Goal: Task Accomplishment & Management: Manage account settings

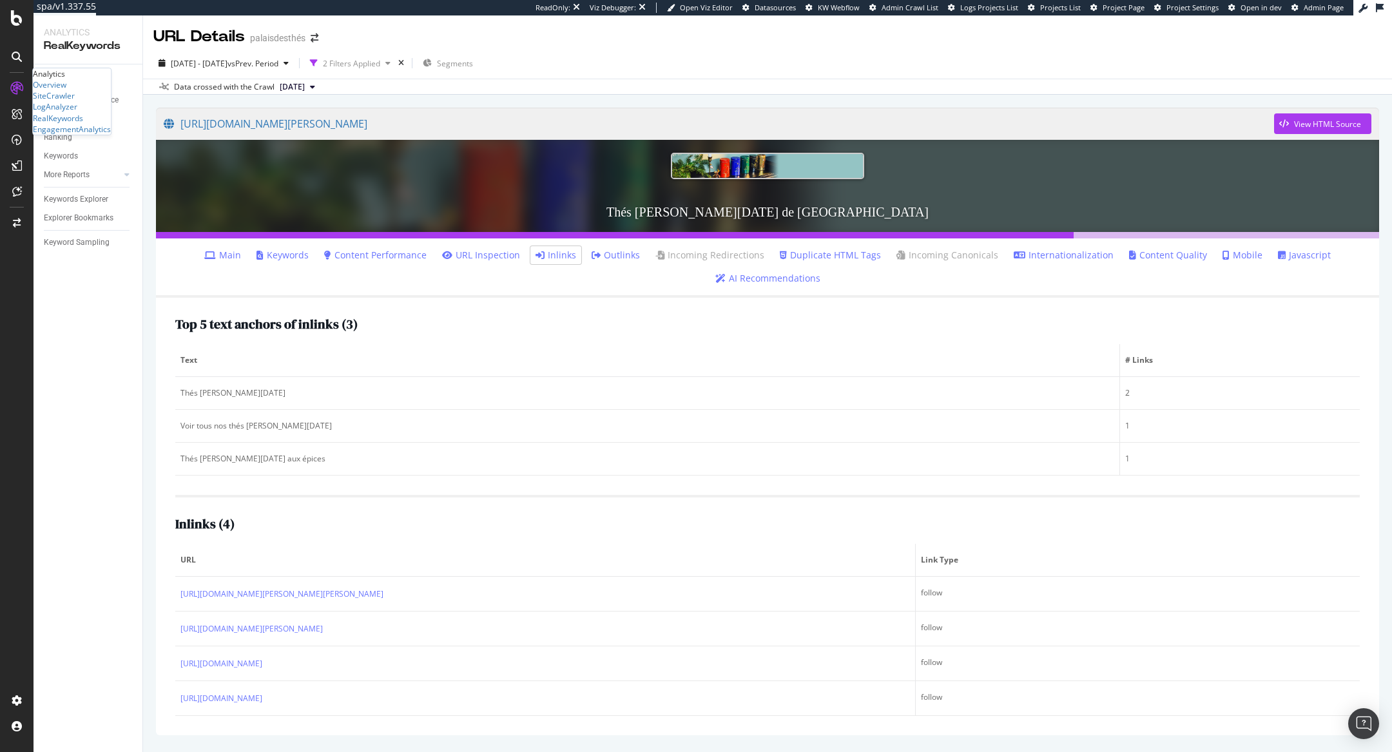
click at [52, 135] on div "Overview SiteCrawler LogAnalyzer RealKeywords EngagementAnalytics" at bounding box center [72, 106] width 78 height 55
click at [58, 101] on div "SiteCrawler" at bounding box center [54, 95] width 42 height 11
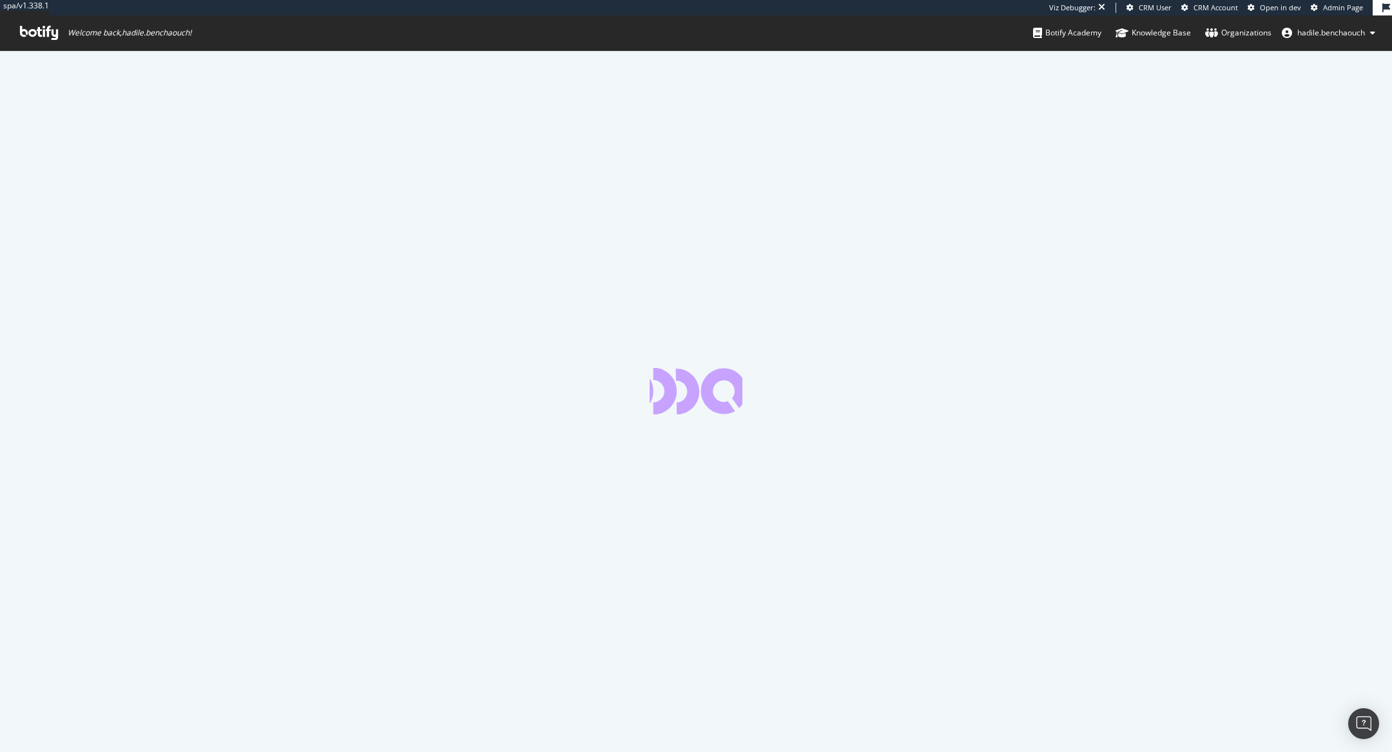
click at [1332, 5] on span "Admin Page" at bounding box center [1343, 8] width 40 height 10
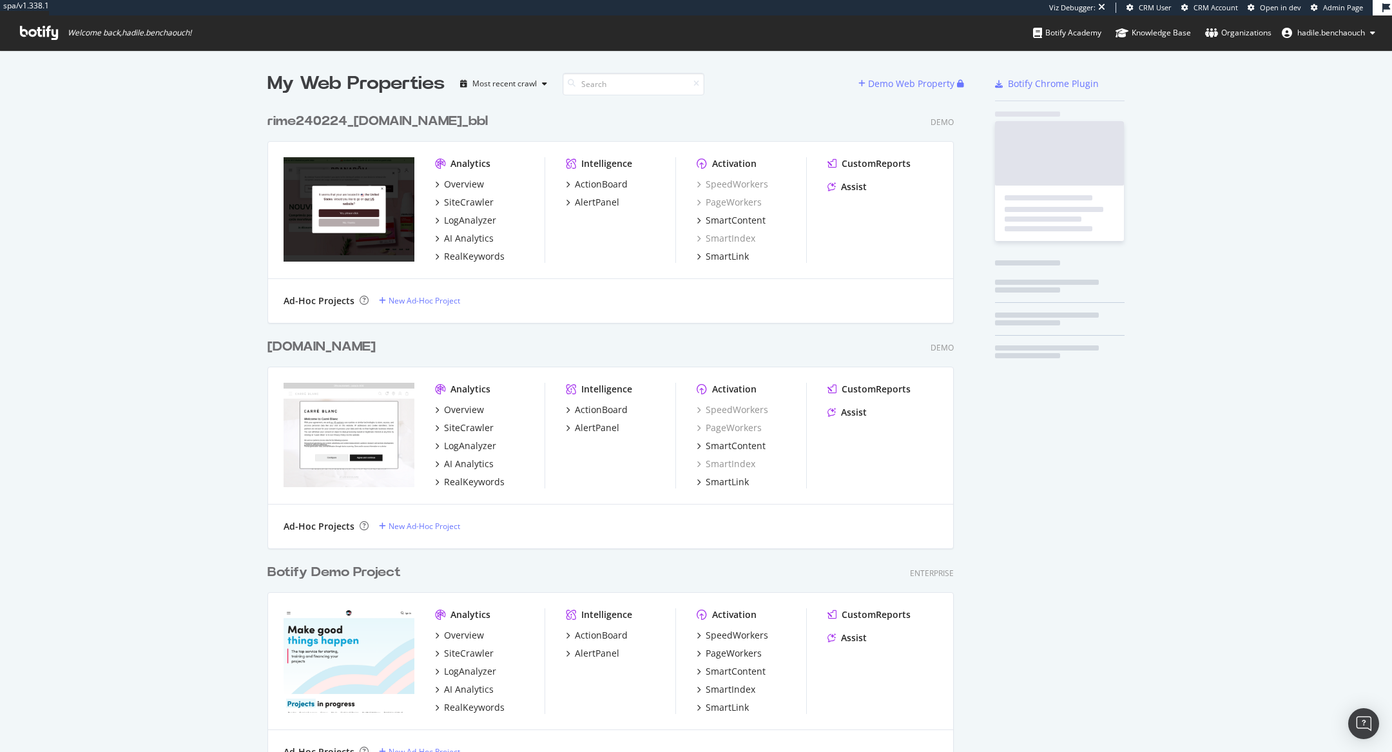
scroll to position [14511, 683]
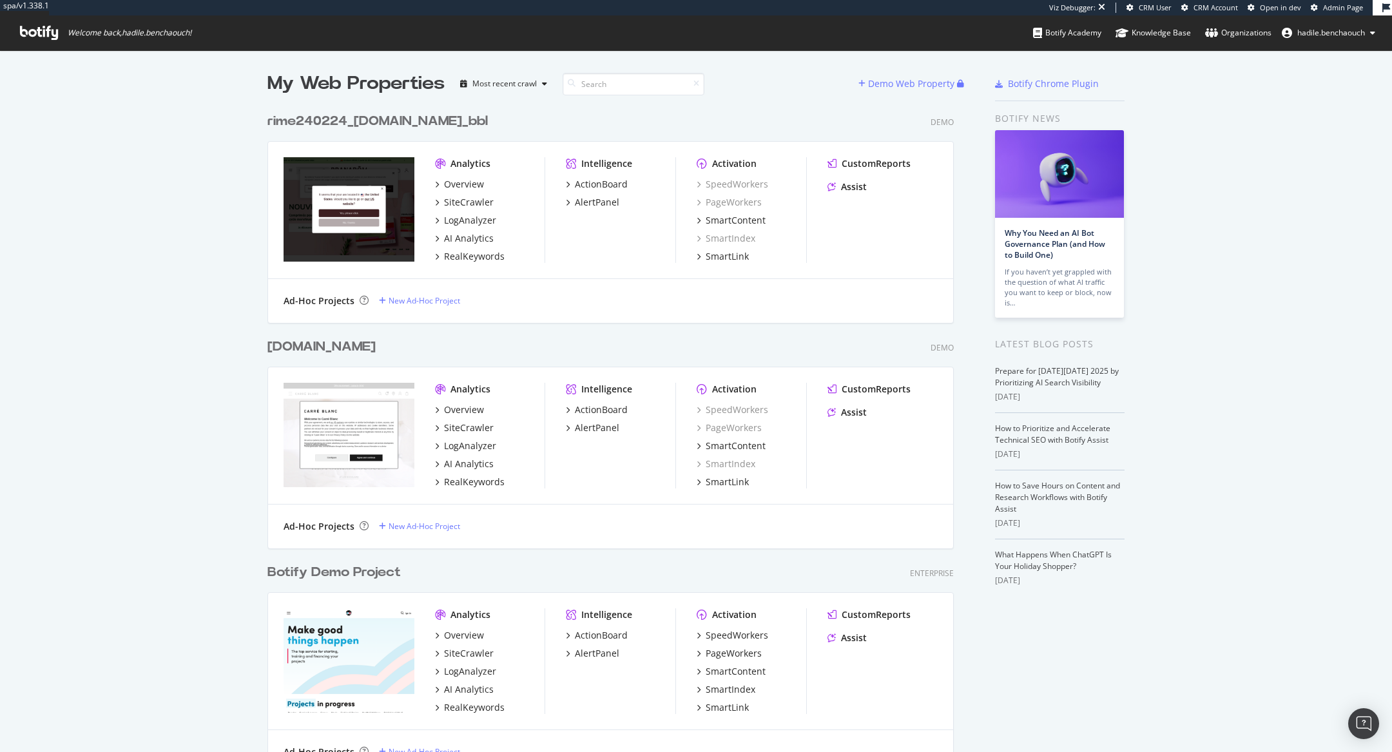
click at [1309, 6] on div "CRM User CRM Account Open in dev Admin Page" at bounding box center [1250, 8] width 246 height 10
click at [1317, 6] on icon at bounding box center [1314, 8] width 7 height 7
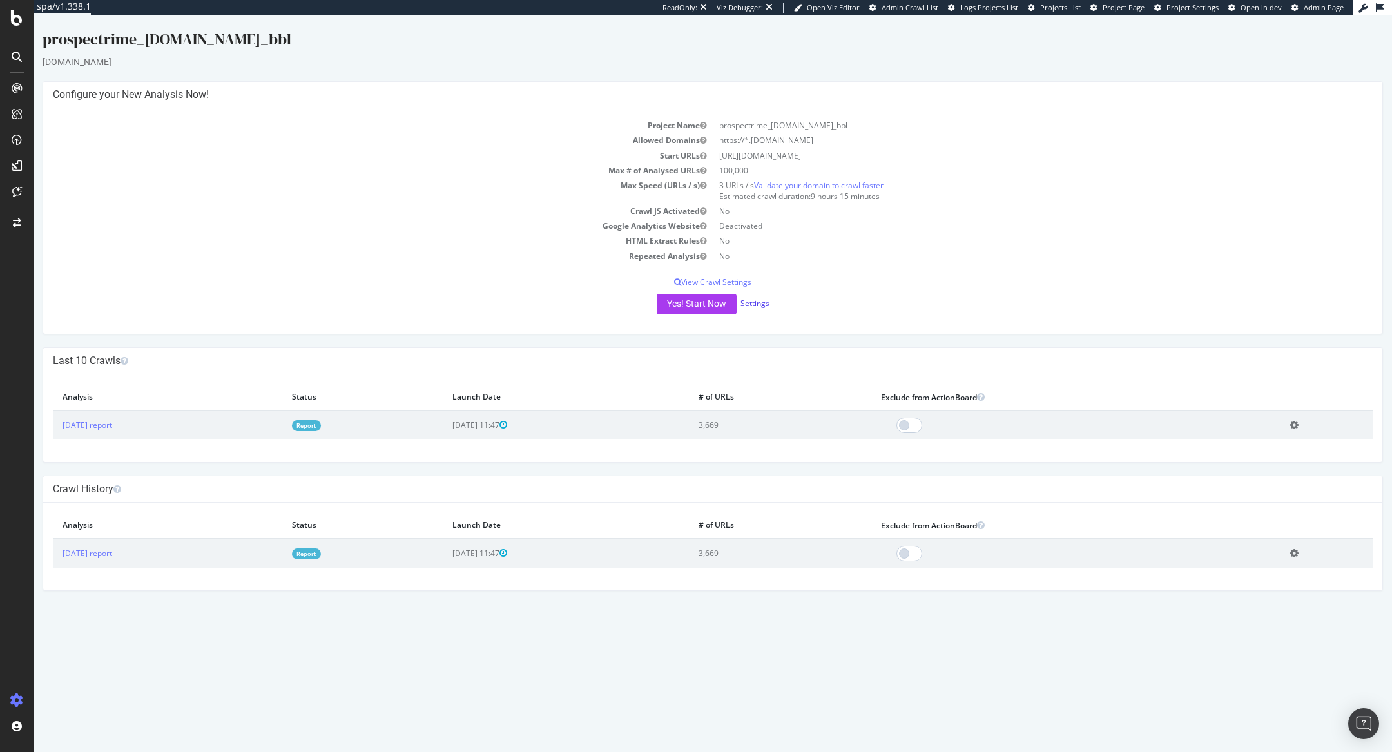
click at [757, 299] on link "Settings" at bounding box center [755, 303] width 29 height 11
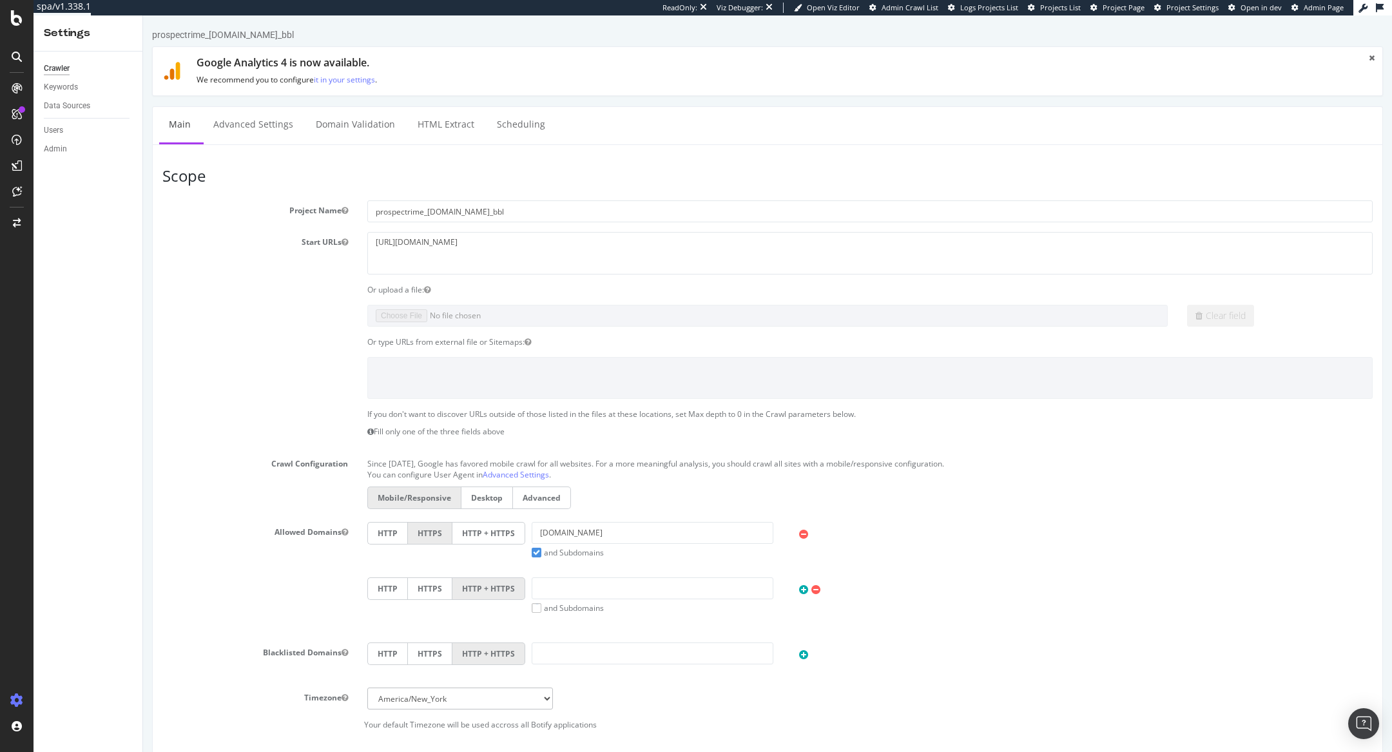
scroll to position [302, 0]
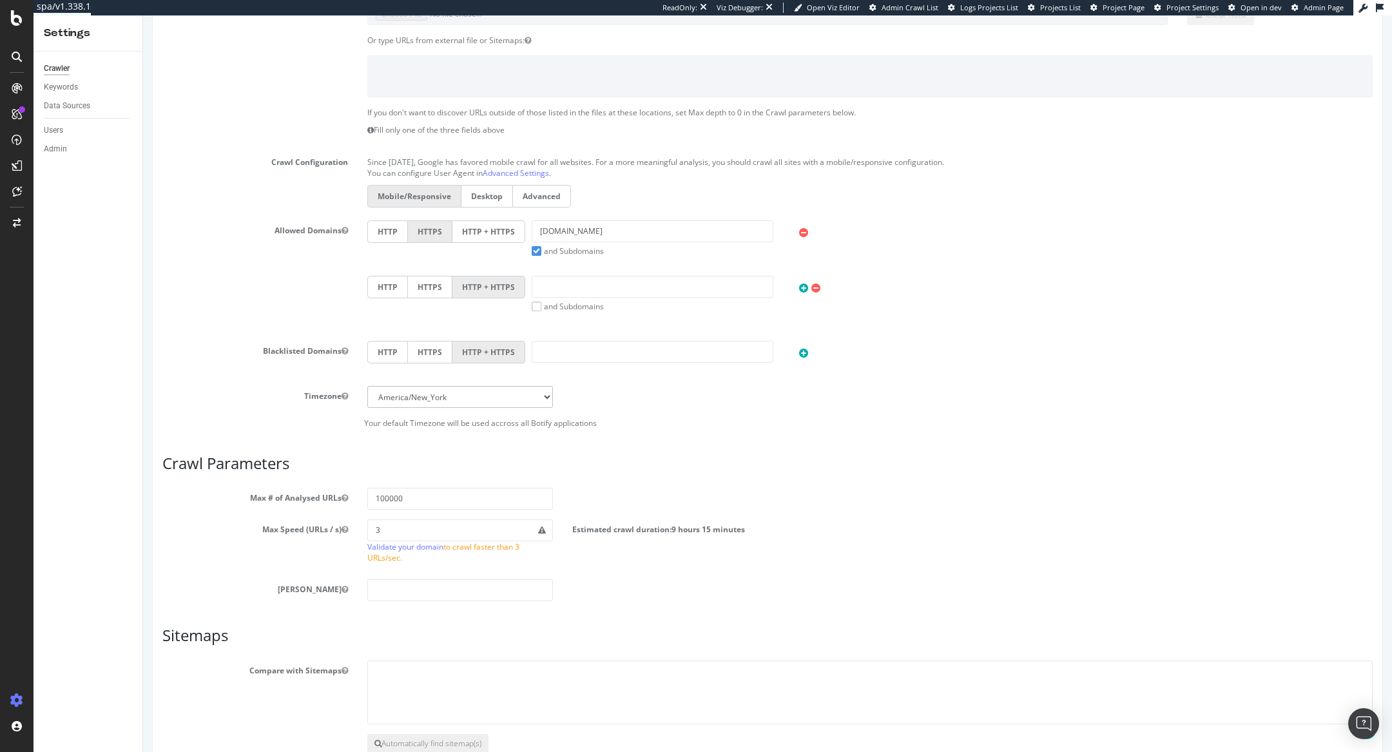
click at [483, 226] on label "HTTP + HTTPS" at bounding box center [488, 231] width 73 height 23
click at [143, 15] on input "HTTP + HTTPS" at bounding box center [143, 15] width 0 height 0
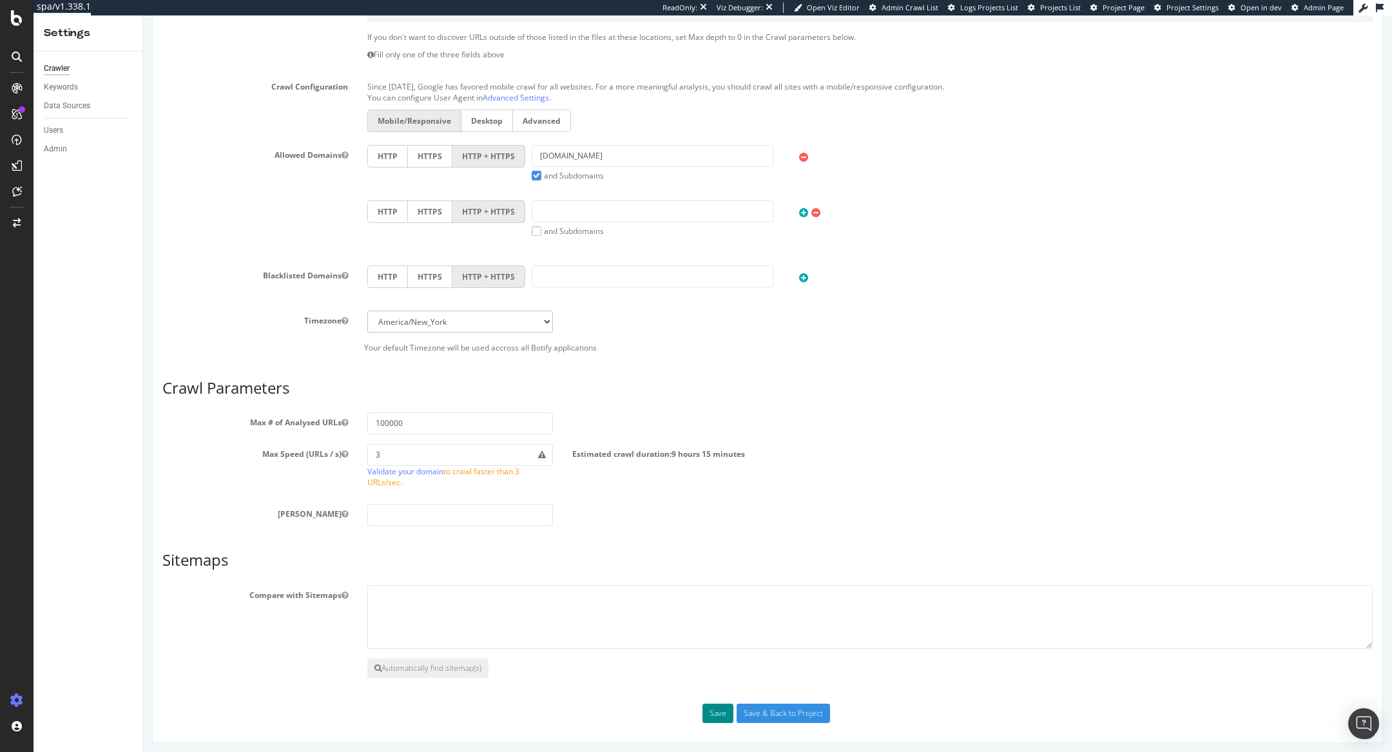
click at [718, 704] on button "Save" at bounding box center [718, 713] width 31 height 19
click at [451, 660] on button "Automatically find sitemap(s)" at bounding box center [427, 668] width 121 height 19
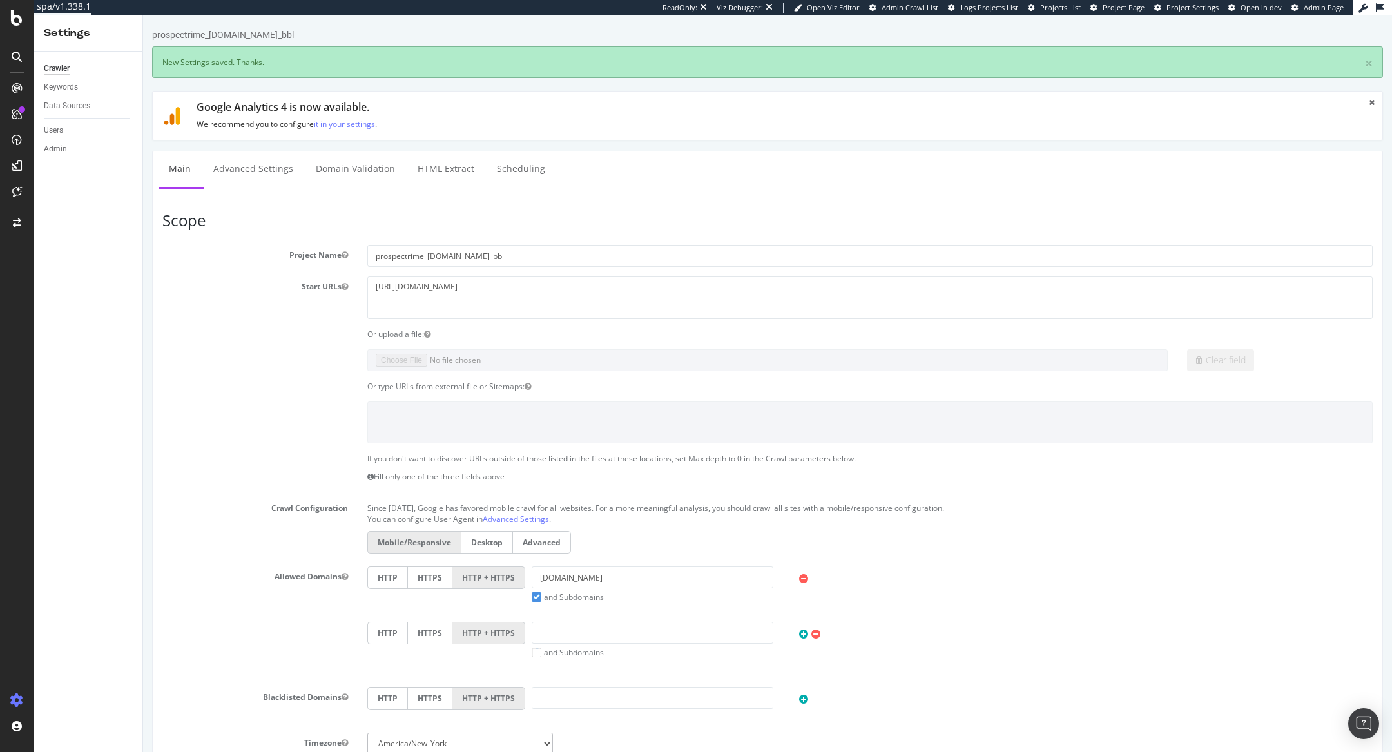
scroll to position [0, 0]
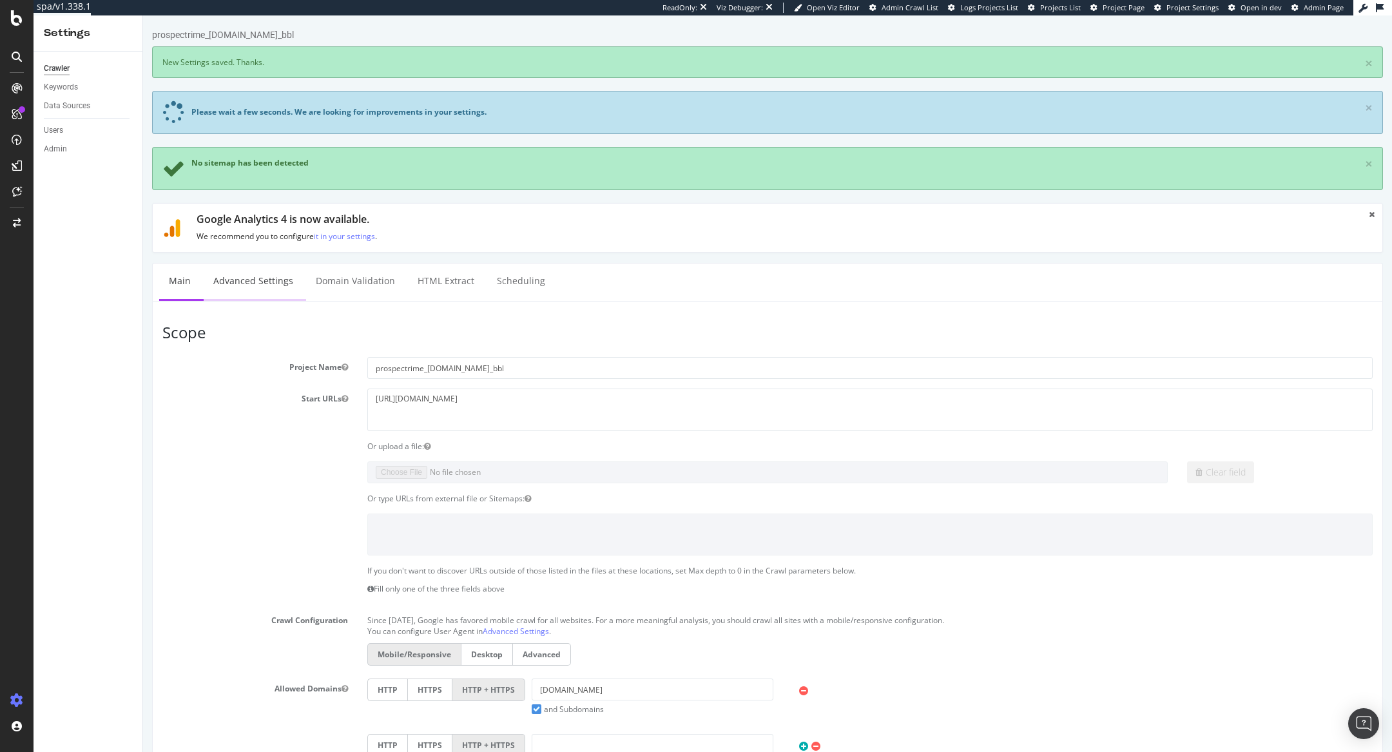
click at [282, 264] on link "Advanced Settings" at bounding box center [253, 281] width 99 height 35
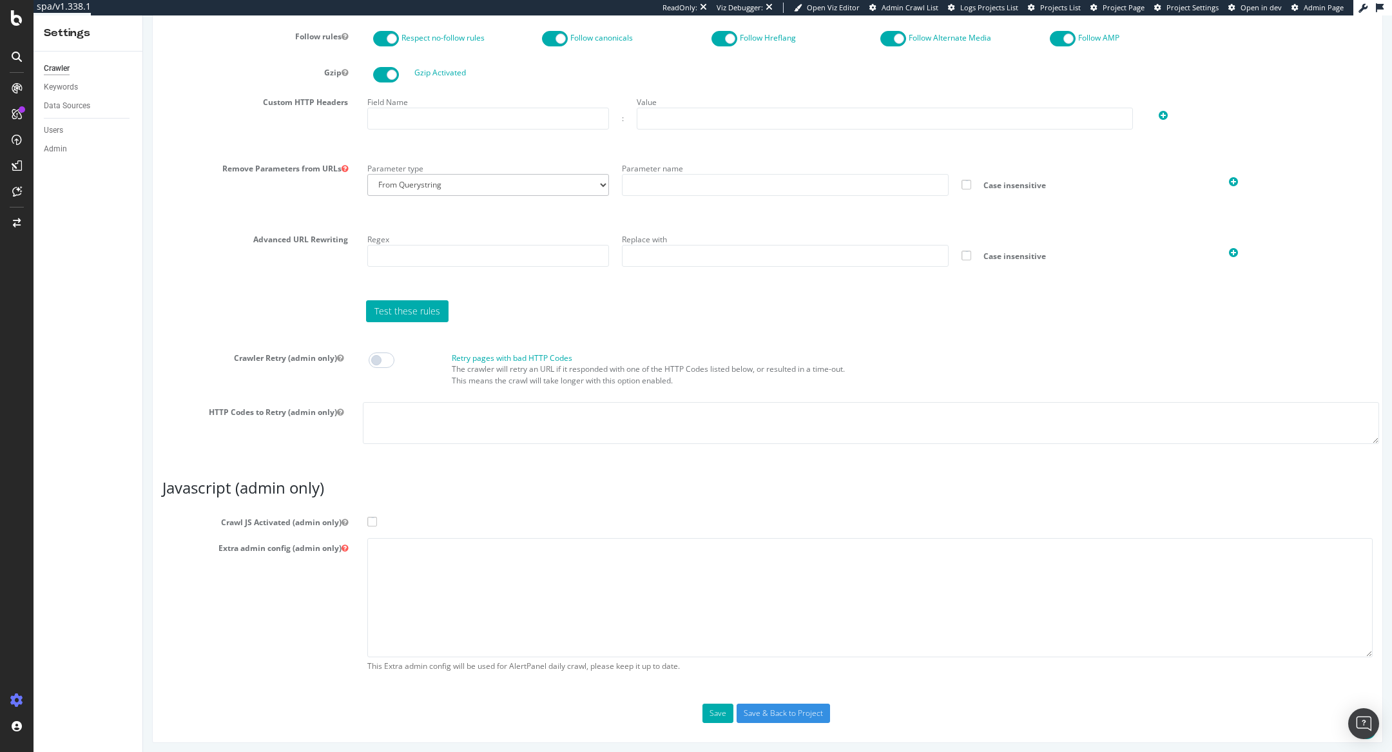
scroll to position [878, 0]
click at [373, 513] on label "Crawl JS Activated (admin only)" at bounding box center [768, 520] width 1230 height 15
click at [143, 15] on input "Crawl JS Activated (admin only)" at bounding box center [143, 15] width 0 height 0
click at [388, 565] on textarea at bounding box center [869, 598] width 1005 height 119
paste textarea "{ "flags": [ "cube" ], "beta": { "pap_mini_rules": [ "+* #everything else" ] } }"
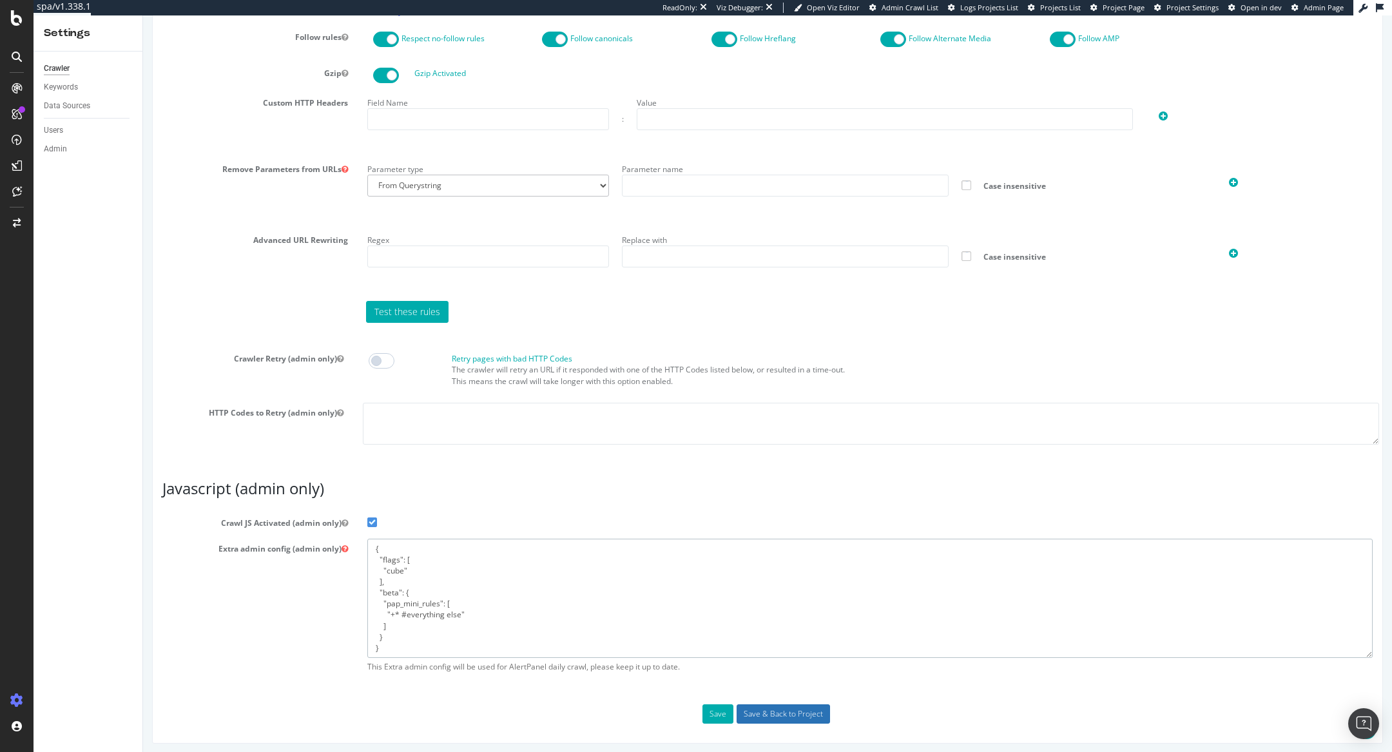
type textarea "{ "flags": [ "cube" ], "beta": { "pap_mini_rules": [ "+* #everything else" ] } }"
click at [795, 711] on input "Save & Back to Project" at bounding box center [783, 713] width 93 height 19
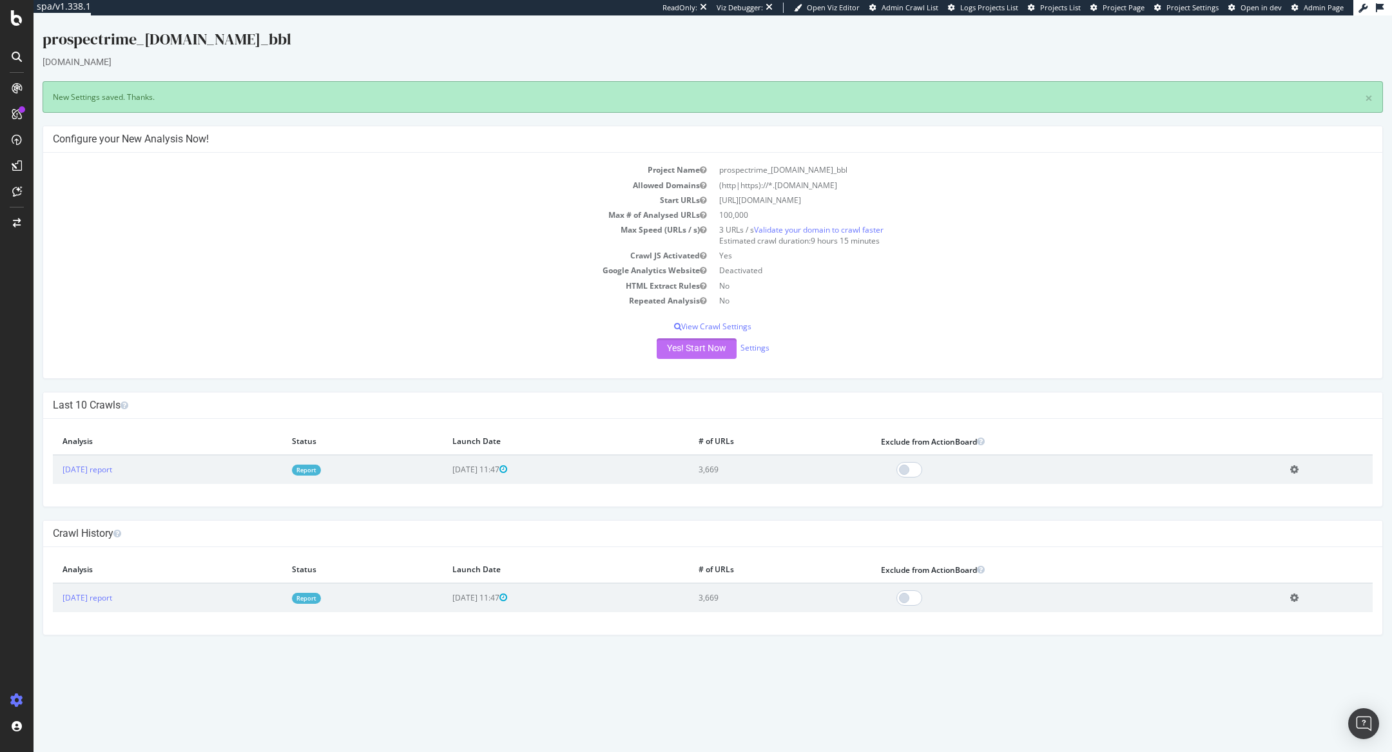
click at [720, 340] on button "Yes! Start Now" at bounding box center [697, 348] width 80 height 21
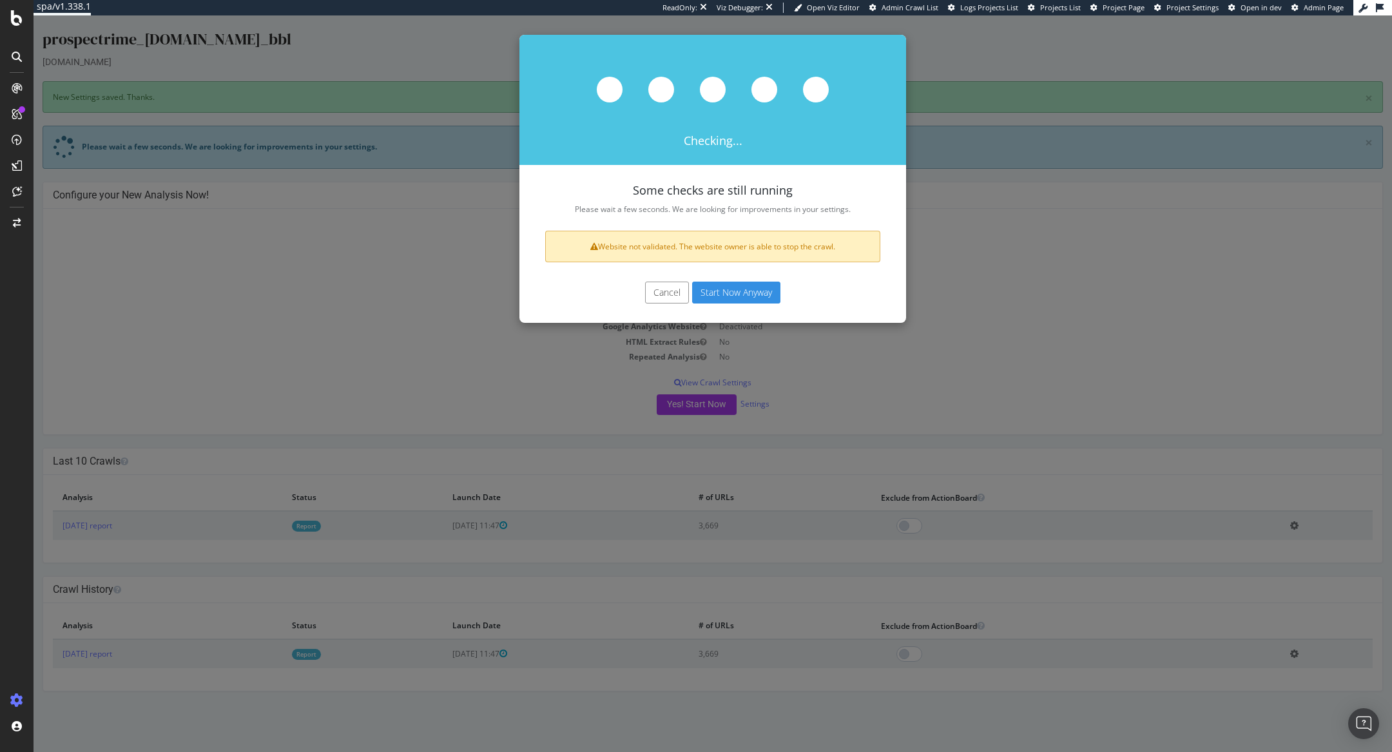
click at [672, 288] on button "Cancel" at bounding box center [667, 293] width 44 height 22
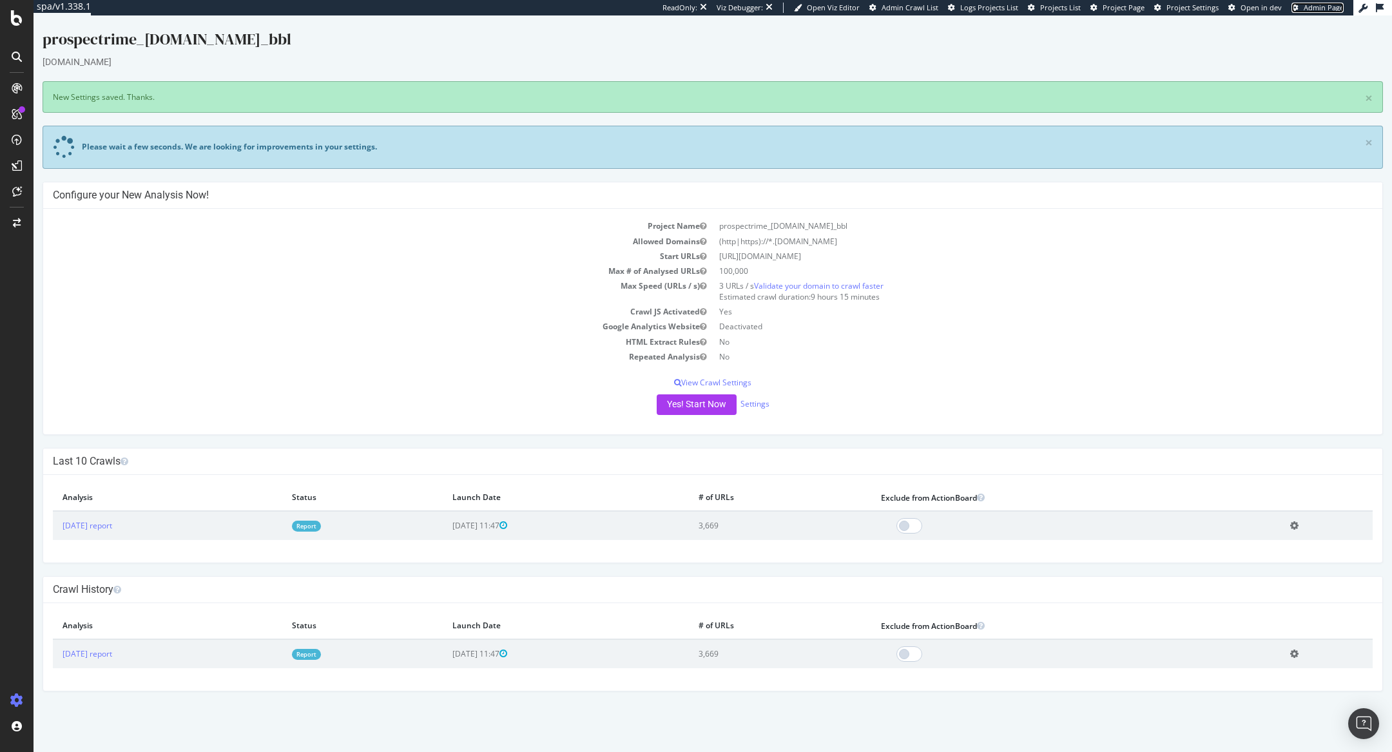
click at [1308, 3] on span "Admin Page" at bounding box center [1324, 8] width 40 height 10
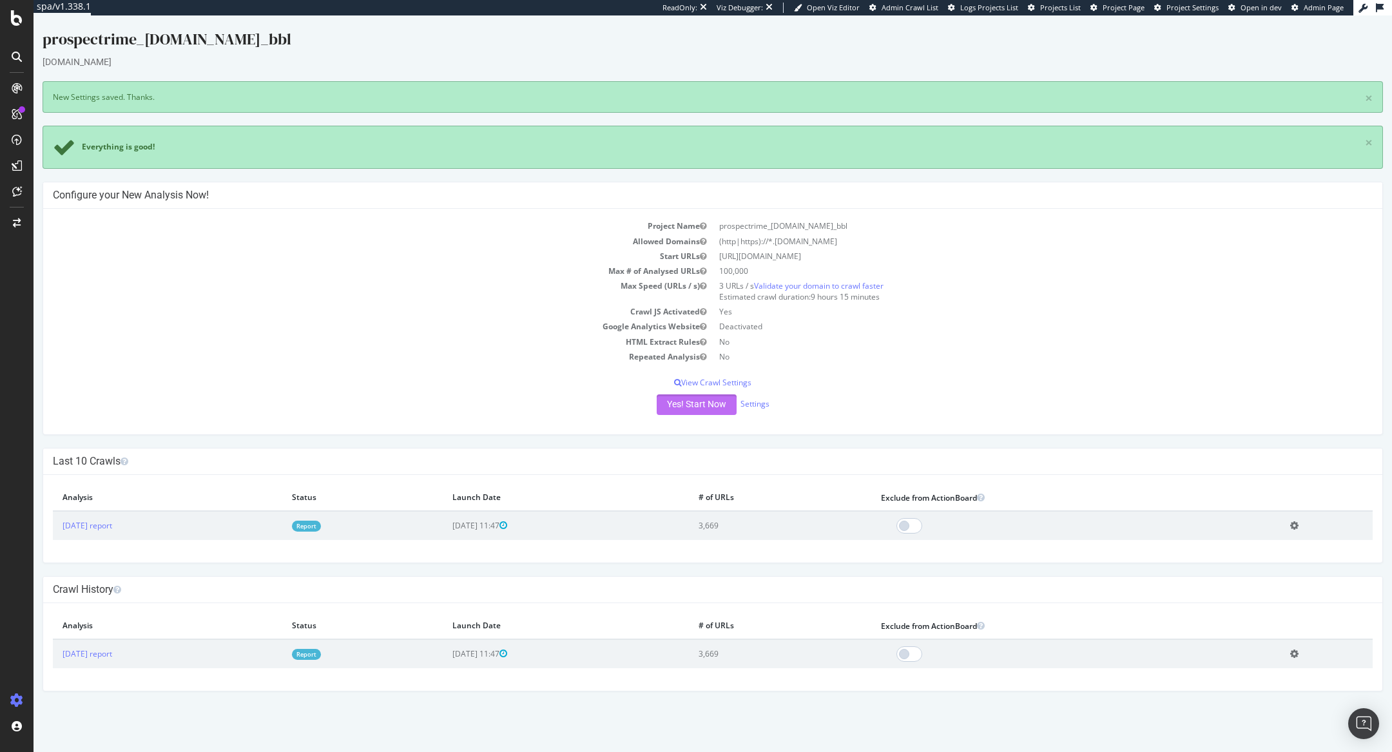
click at [712, 400] on button "Yes! Start Now" at bounding box center [697, 404] width 80 height 21
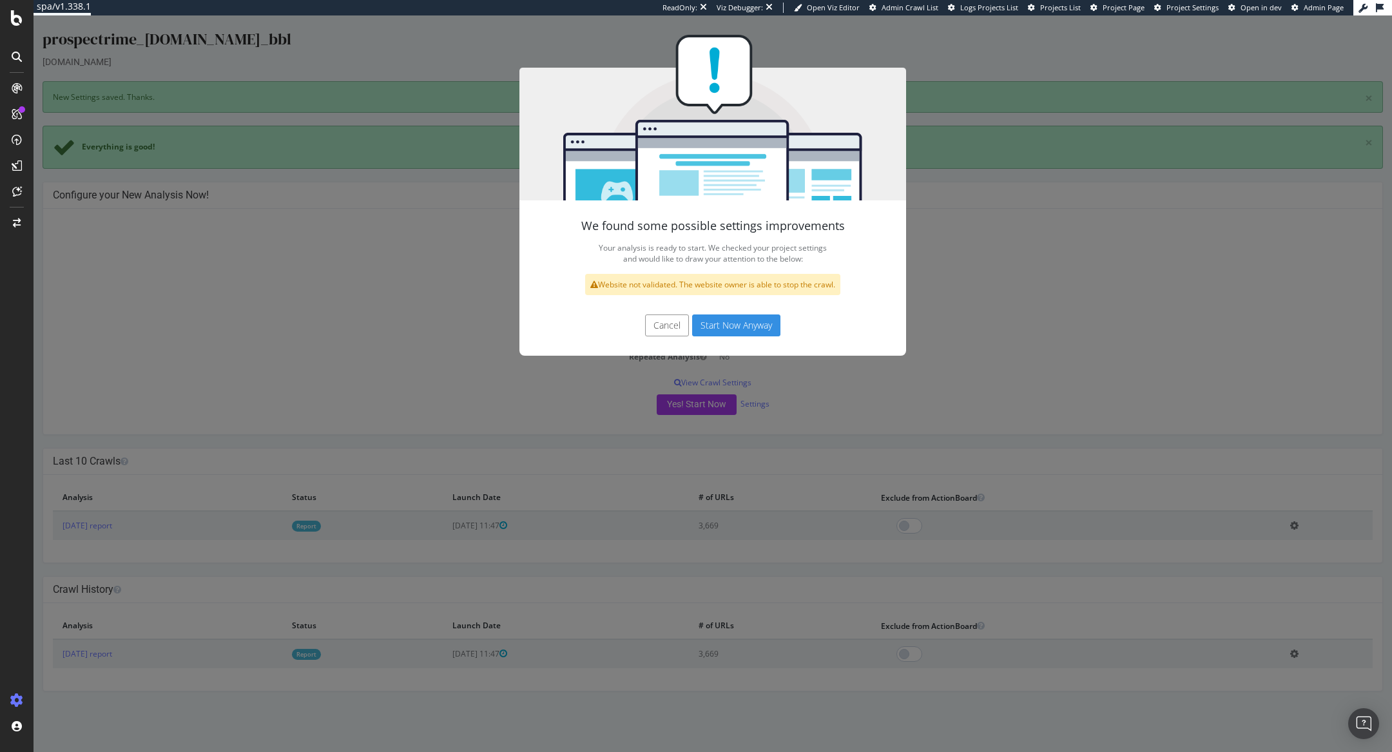
click at [678, 324] on button "Cancel" at bounding box center [667, 326] width 44 height 22
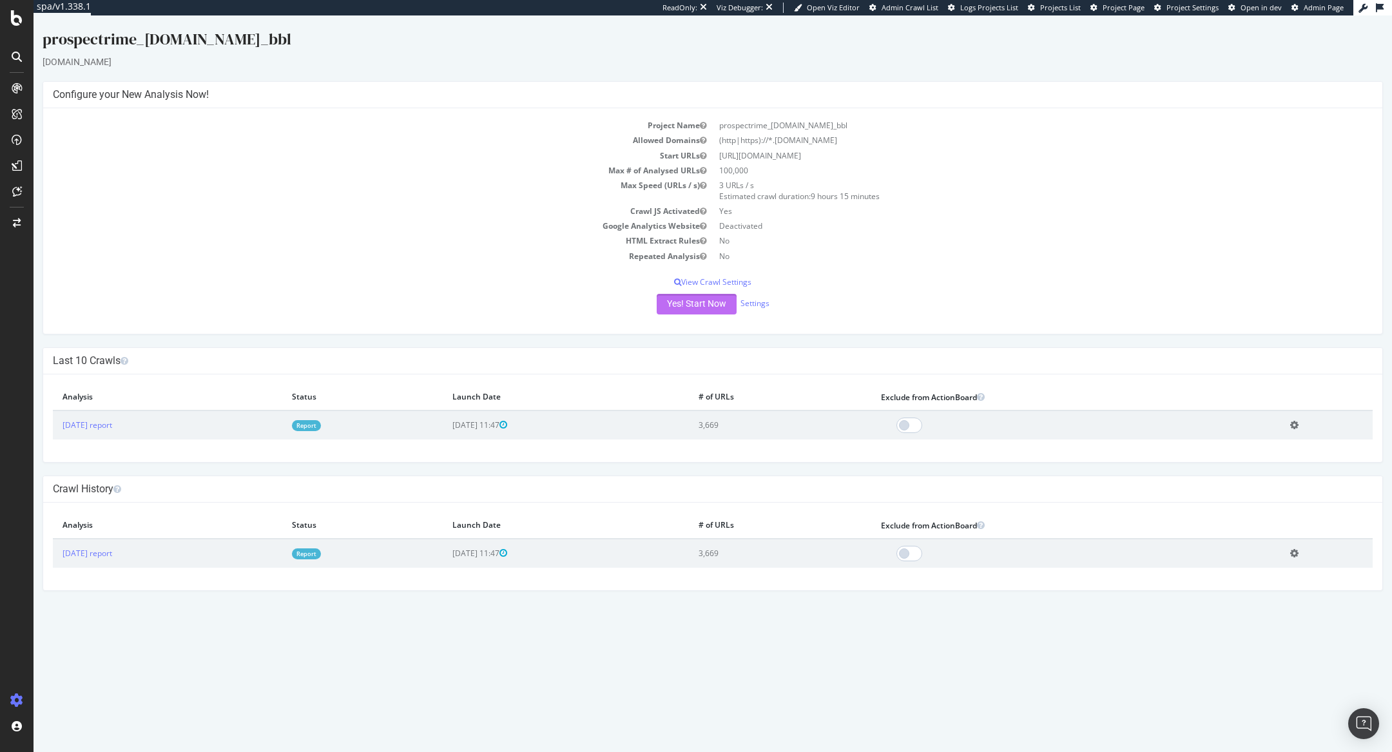
click at [717, 311] on button "Yes! Start Now" at bounding box center [697, 304] width 80 height 21
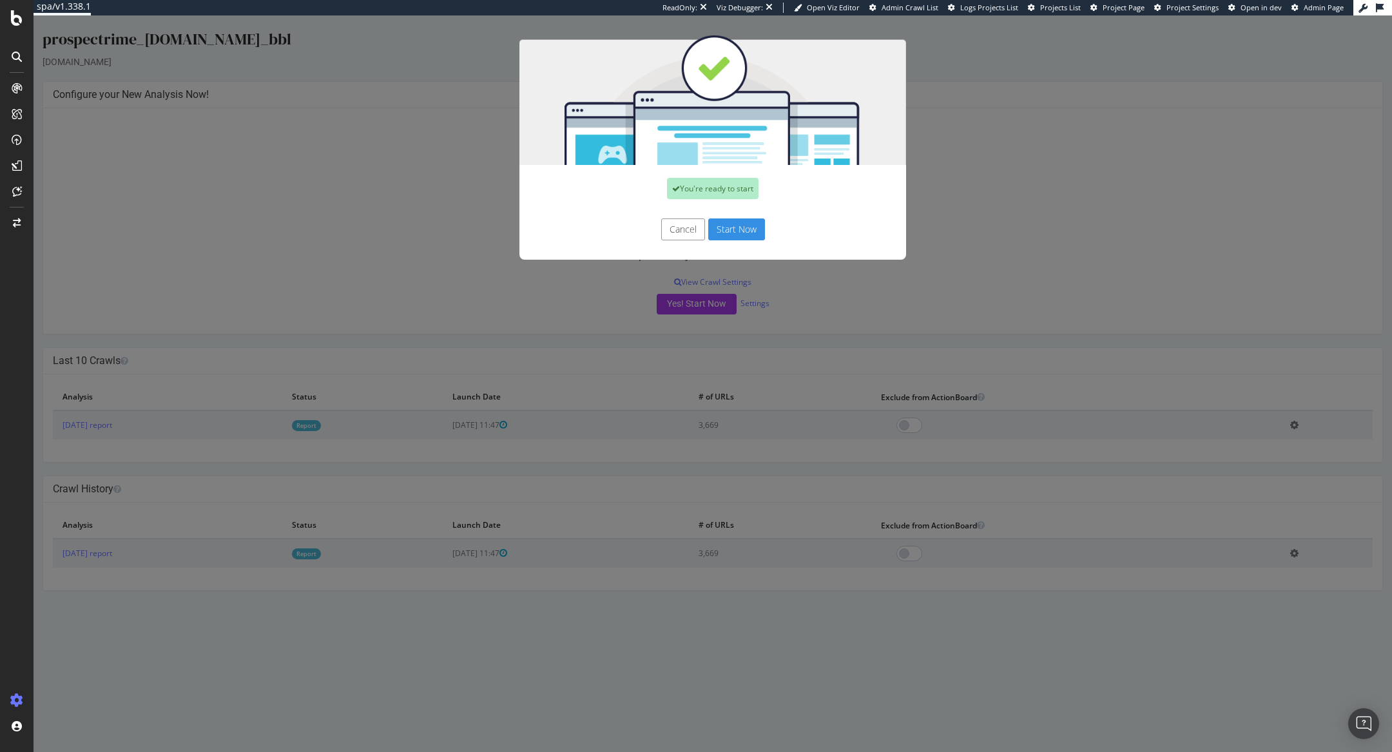
click at [740, 229] on button "Start Now" at bounding box center [736, 229] width 57 height 22
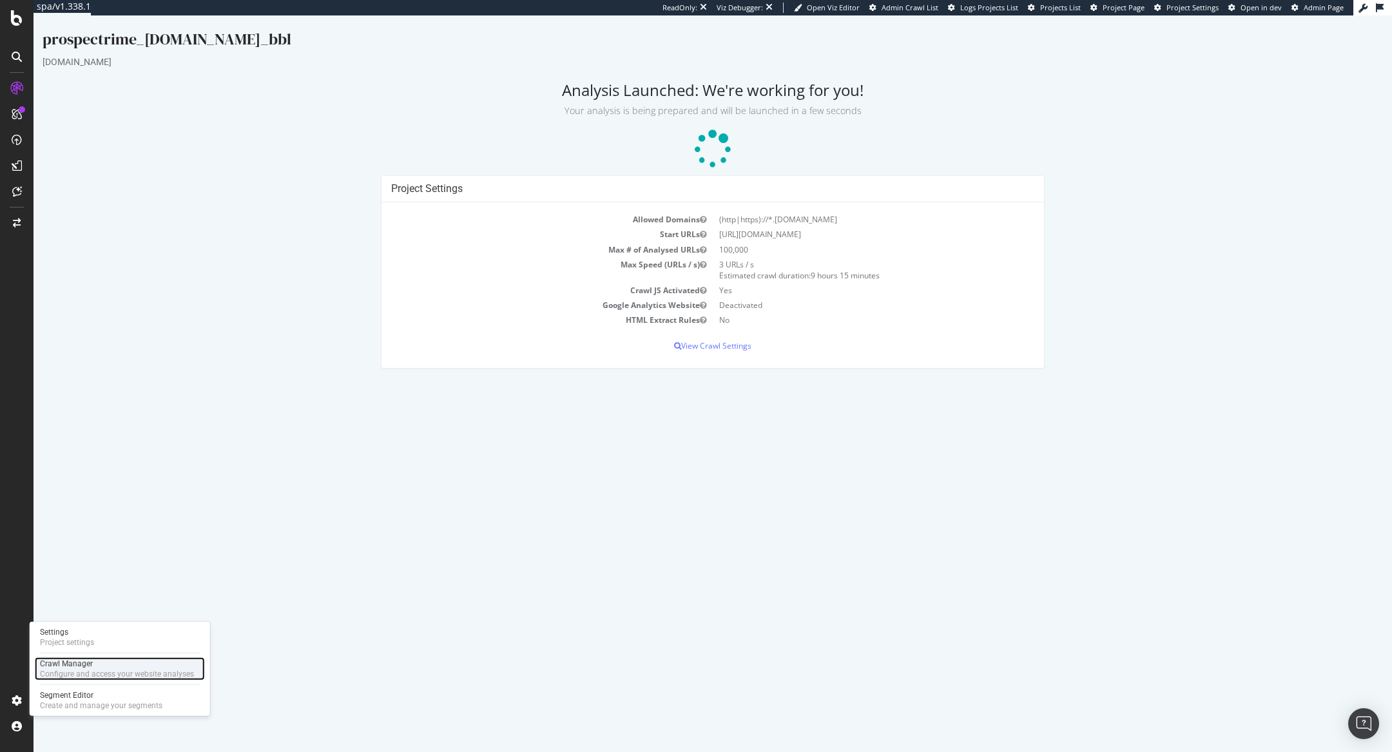
click at [48, 669] on div "Configure and access your website analyses" at bounding box center [117, 674] width 154 height 10
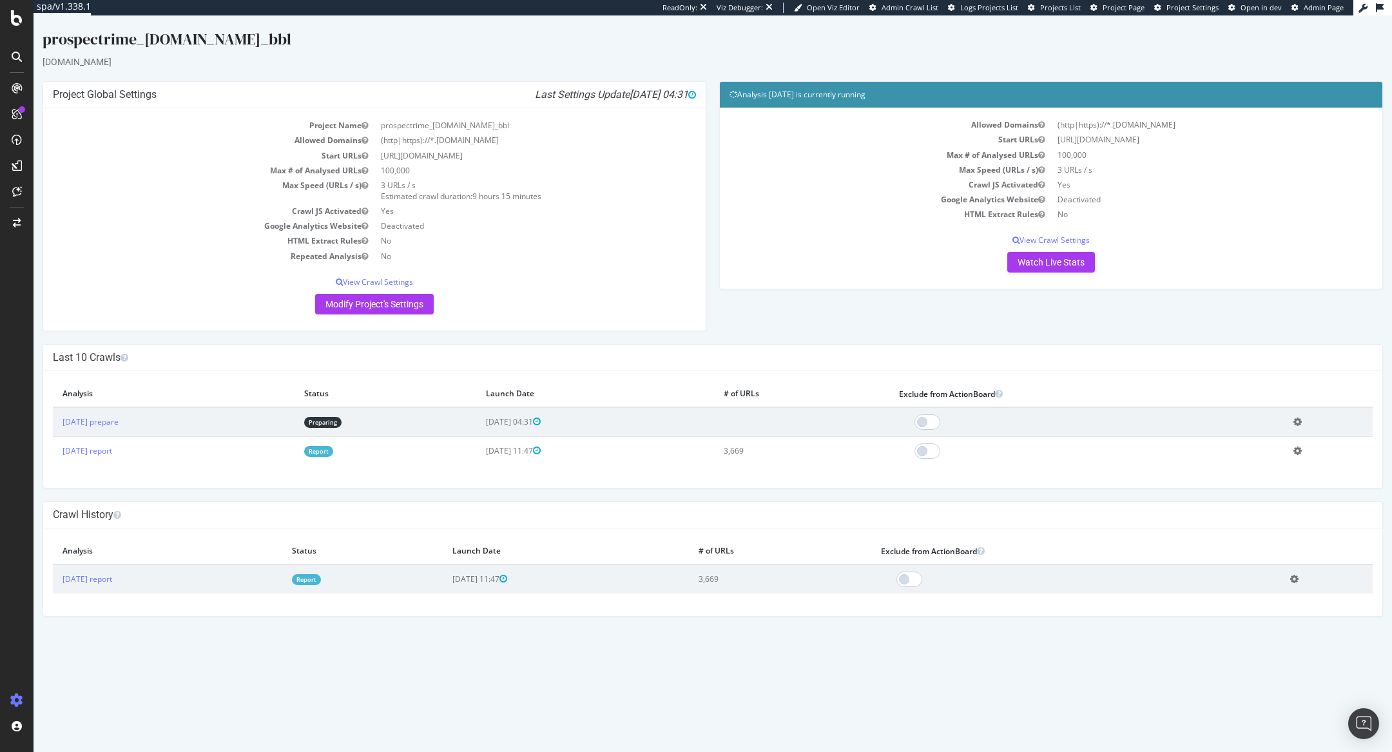
click at [333, 450] on link "Report" at bounding box center [318, 451] width 29 height 11
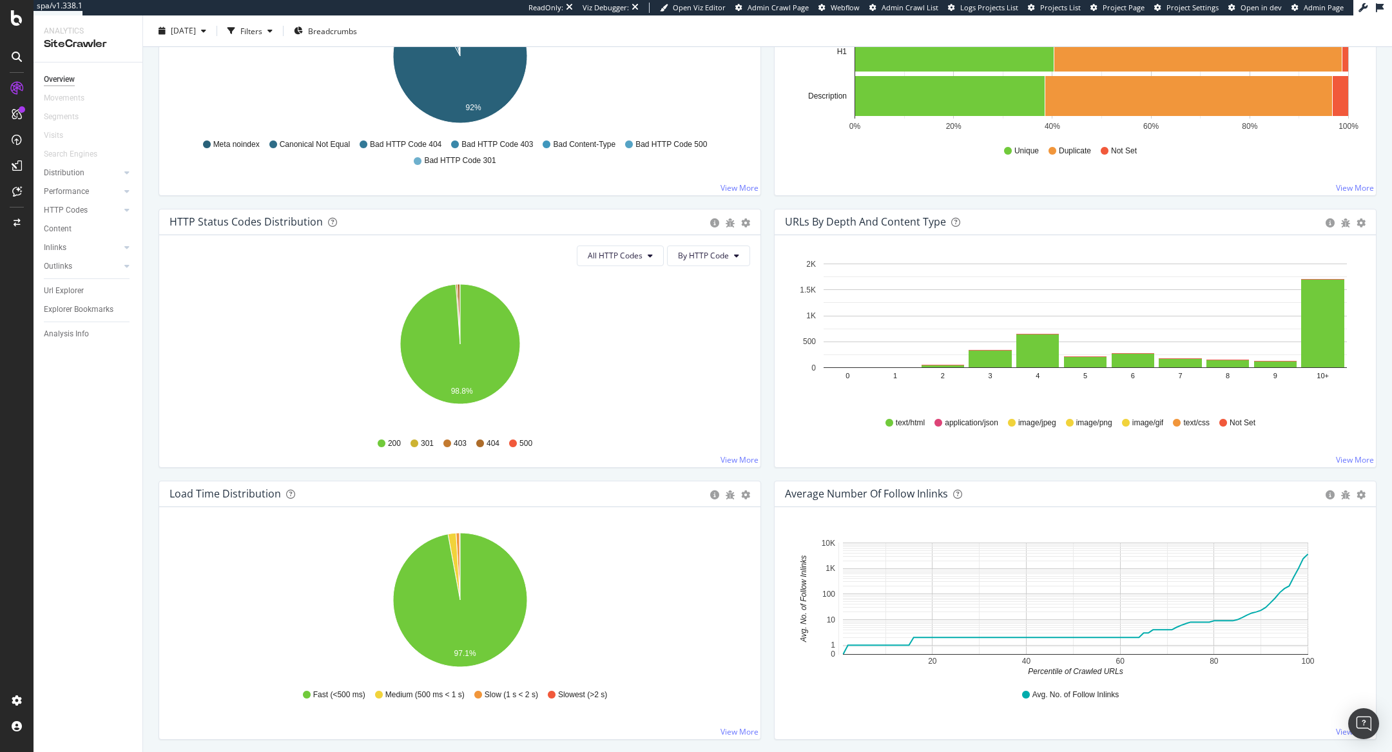
scroll to position [588, 0]
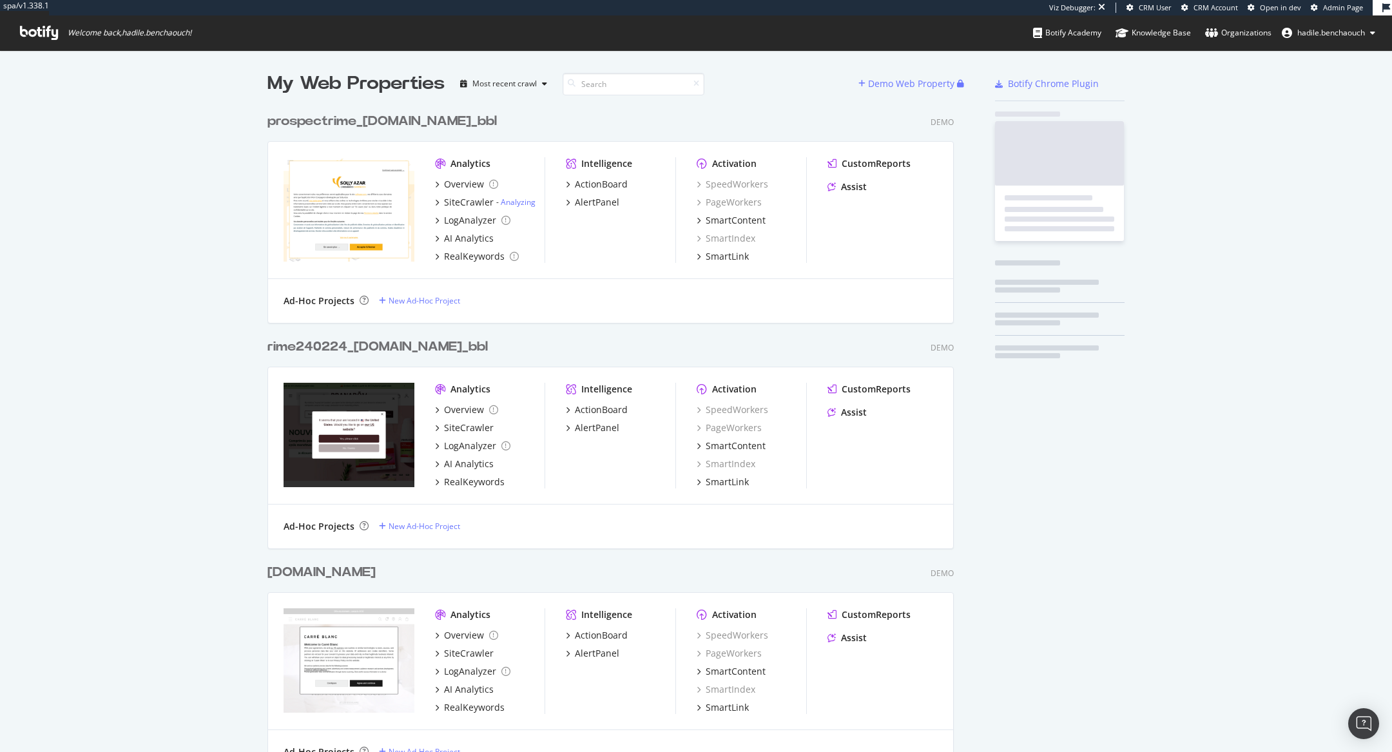
scroll to position [14525, 697]
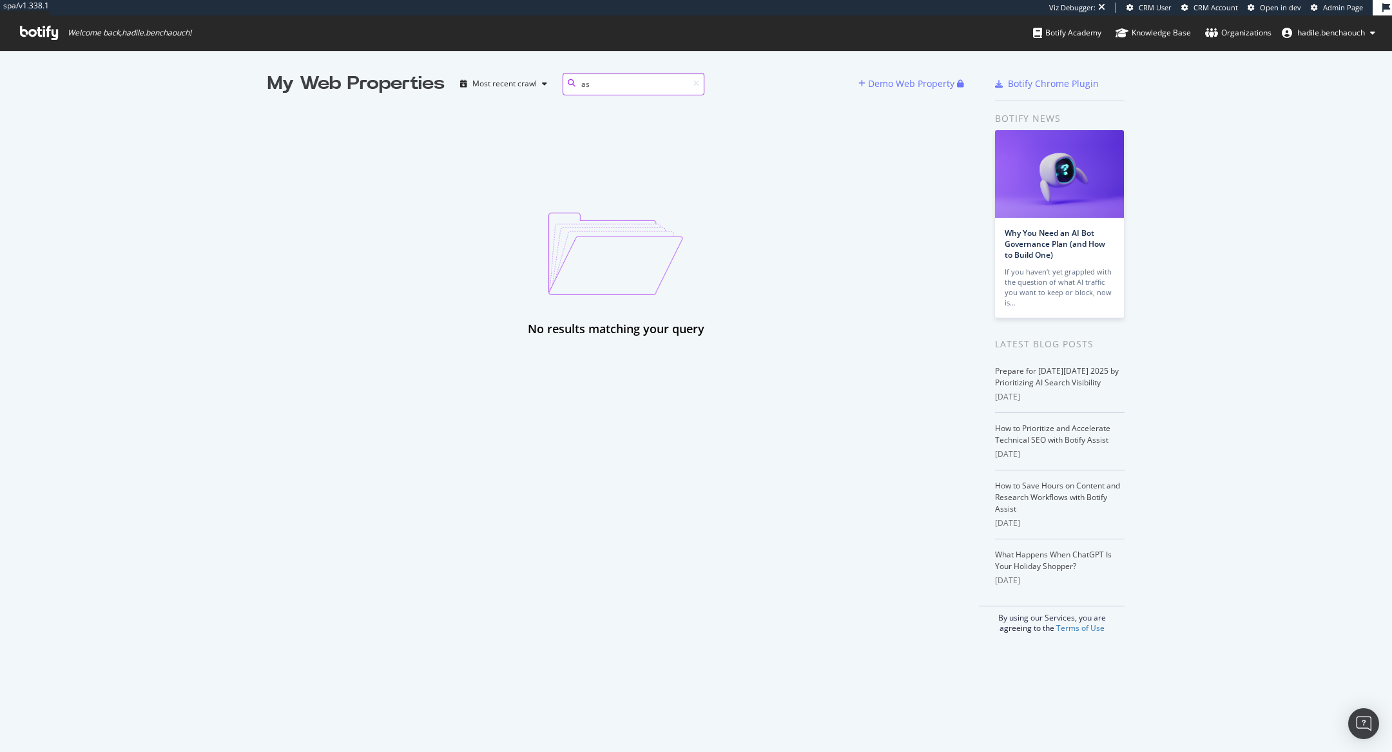
type input "a"
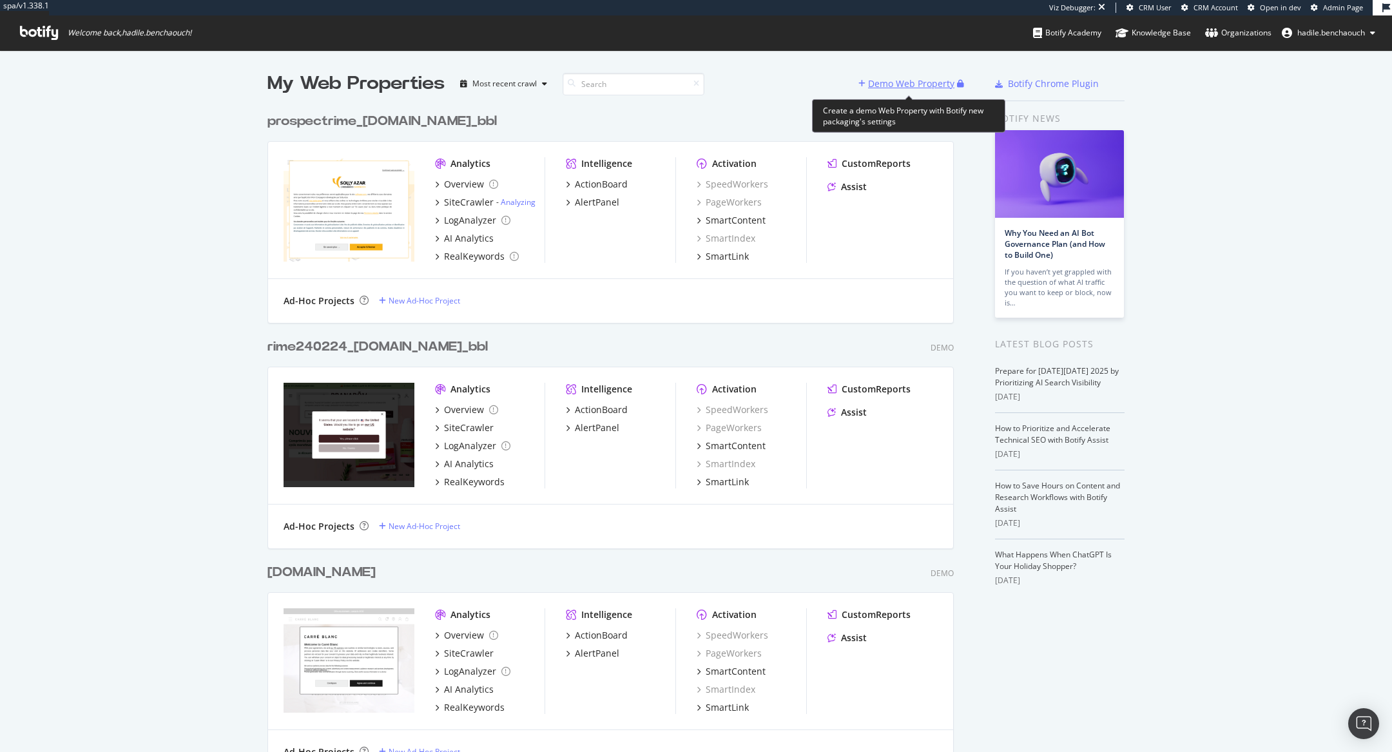
click at [879, 79] on div "Demo Web Property" at bounding box center [911, 83] width 86 height 13
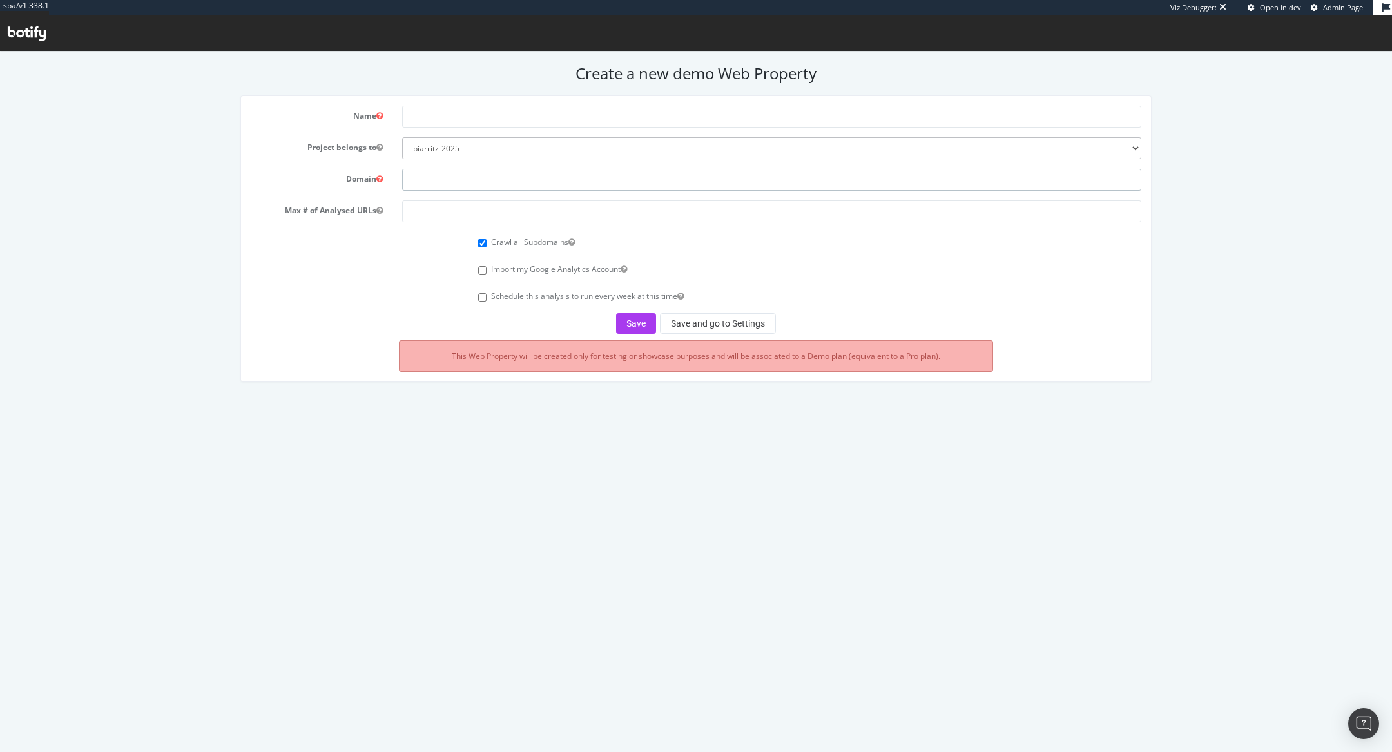
click at [538, 173] on input "text" at bounding box center [771, 180] width 739 height 22
paste input "[DOMAIN_NAME]"
type input "[DOMAIN_NAME]"
click at [479, 111] on input "text" at bounding box center [771, 117] width 739 height 22
paste input "[DOMAIN_NAME]"
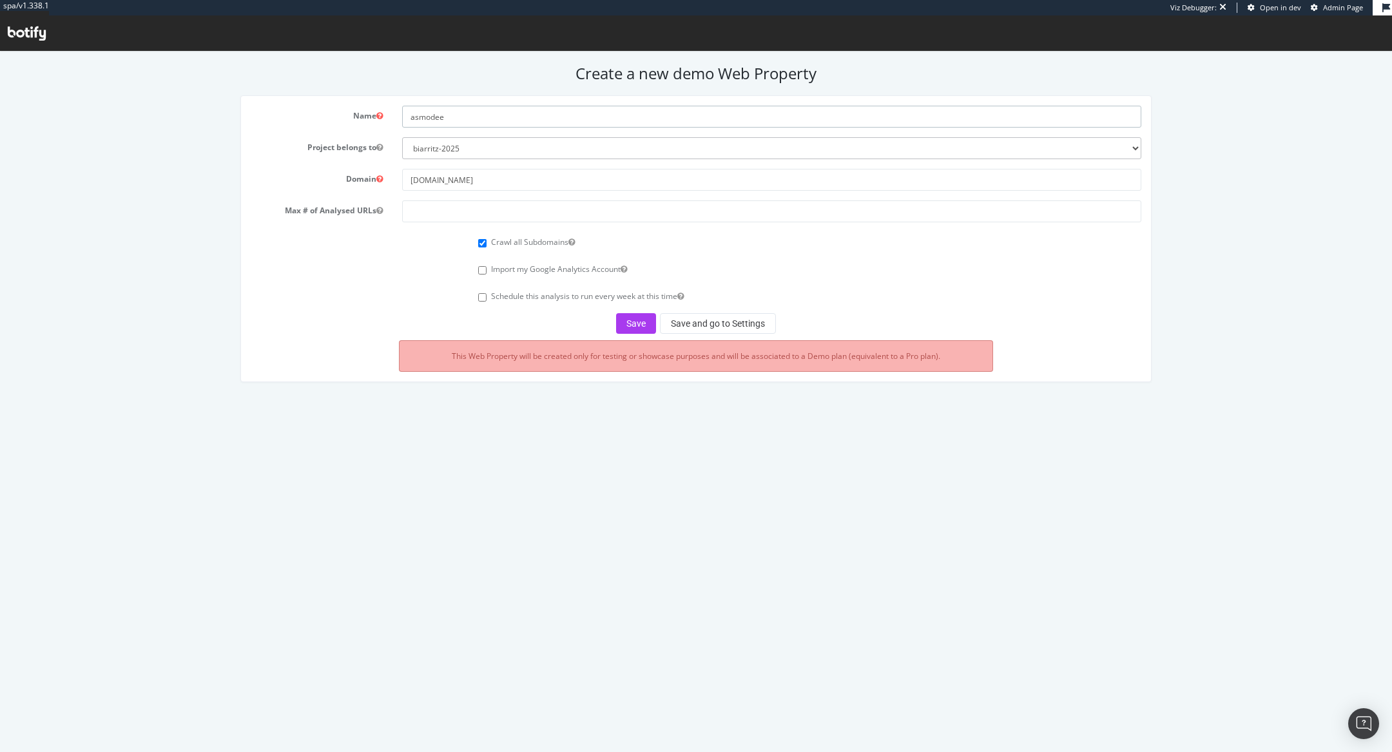
type input "asmodee"
click at [460, 214] on input "number" at bounding box center [771, 211] width 739 height 22
type input "100000"
click at [688, 314] on button "Save and go to Settings" at bounding box center [718, 323] width 116 height 21
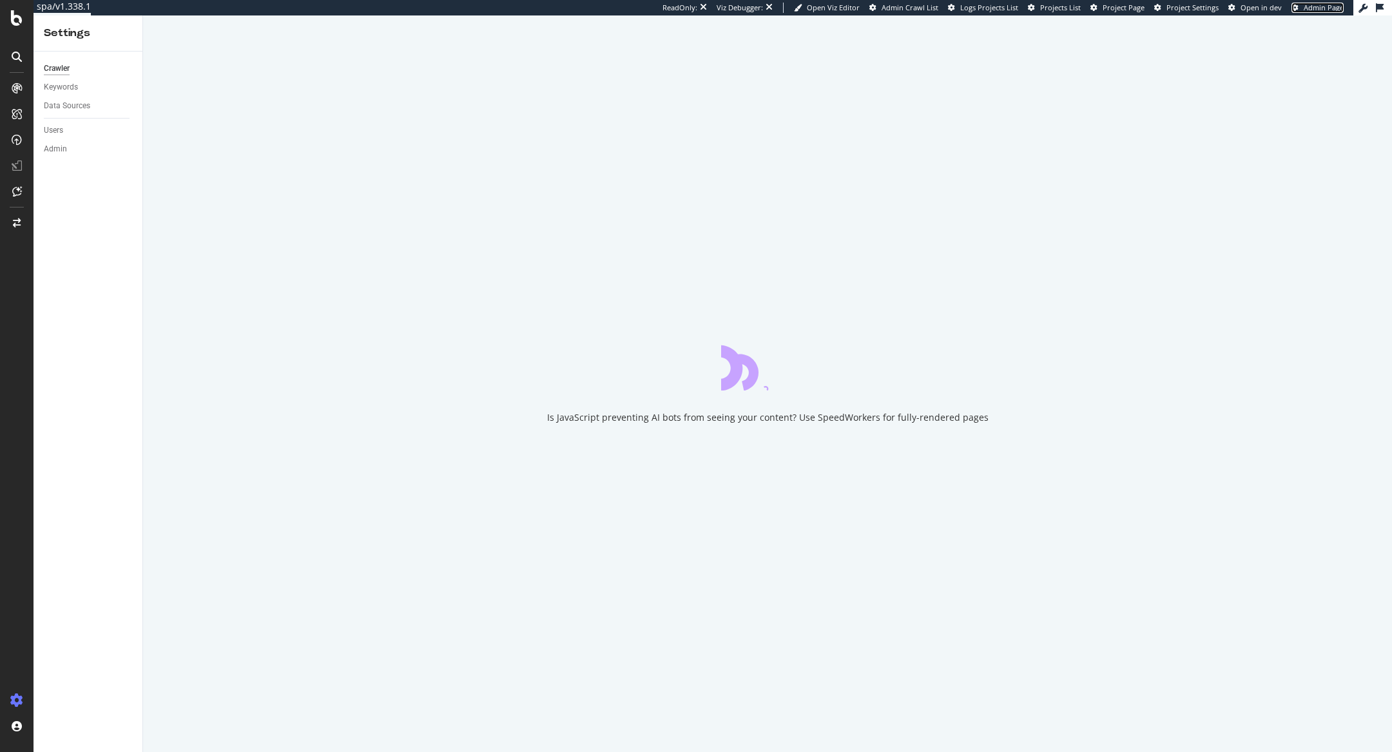
click at [1302, 8] on link "Admin Page" at bounding box center [1318, 8] width 52 height 10
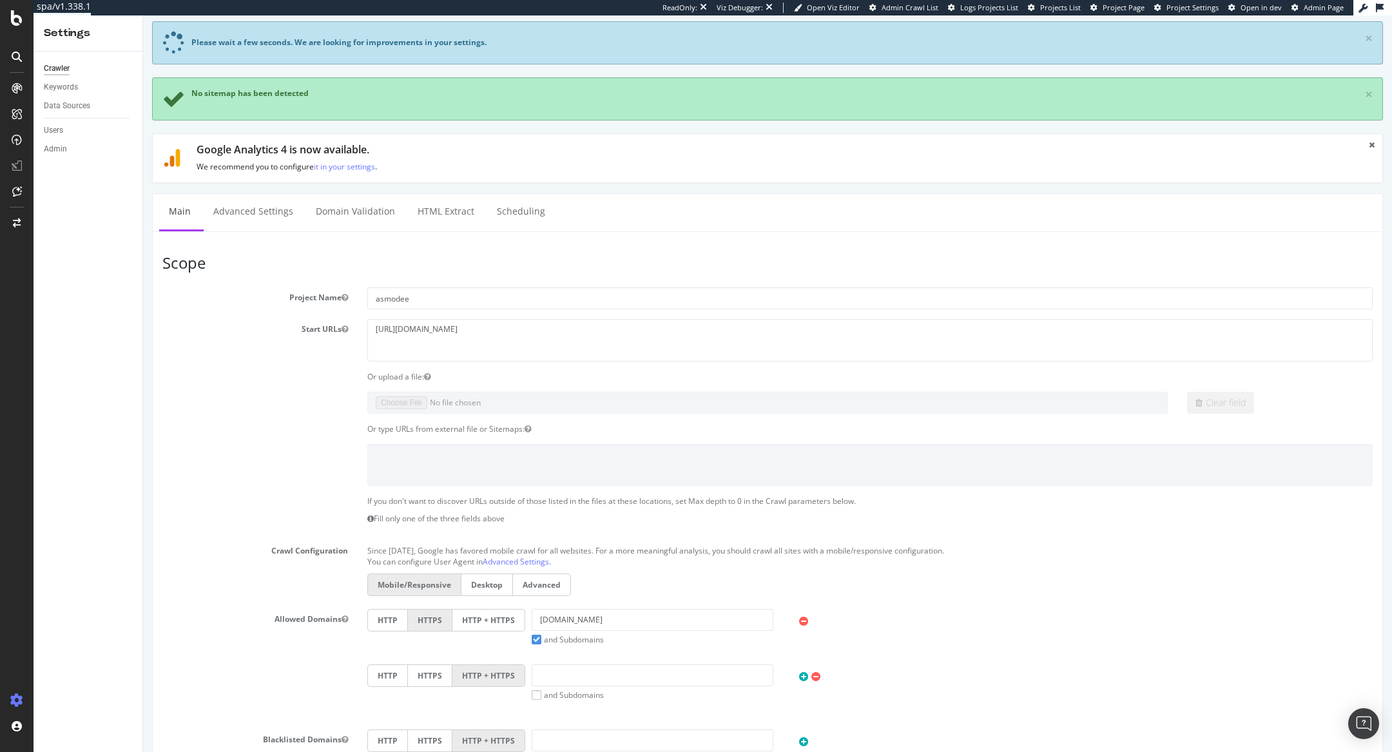
click at [485, 615] on label "HTTP + HTTPS" at bounding box center [488, 620] width 73 height 23
click at [143, 15] on input "HTTP + HTTPS" at bounding box center [143, 15] width 0 height 0
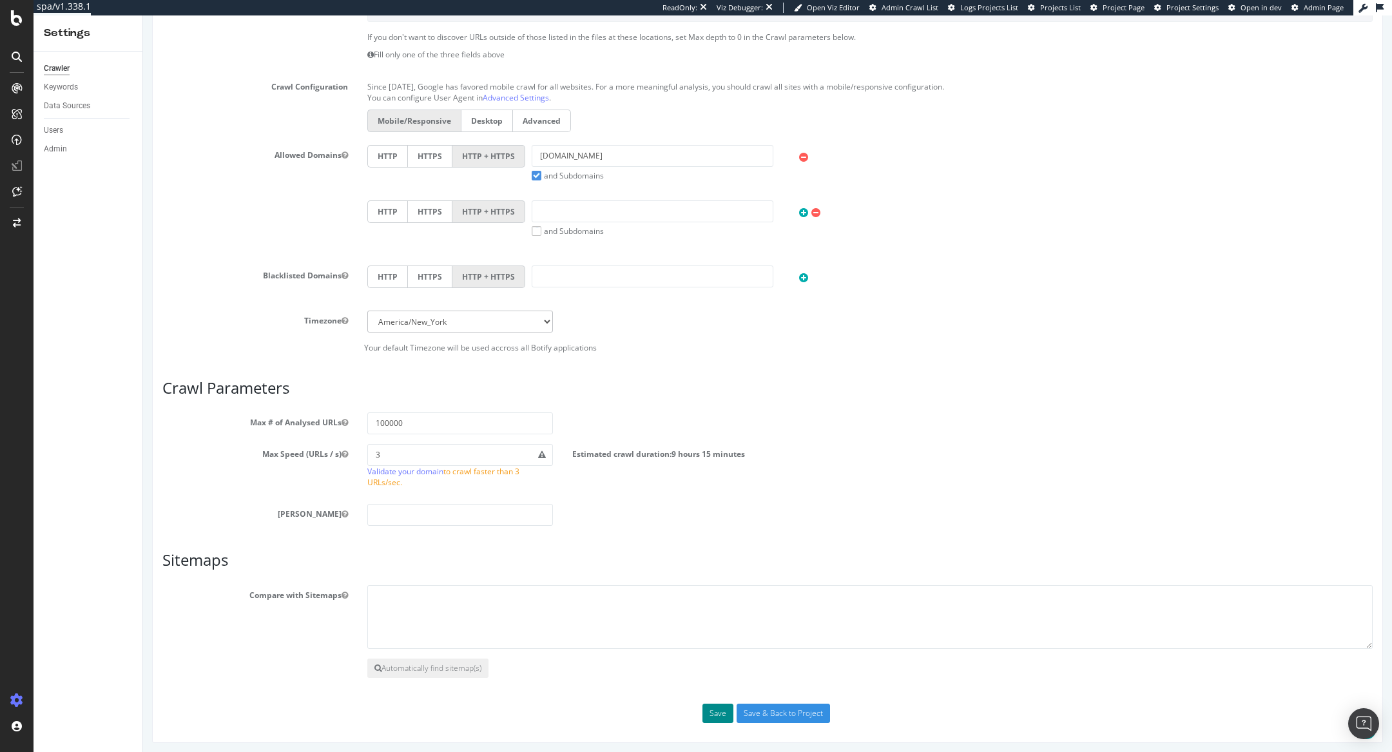
click at [720, 704] on button "Save" at bounding box center [718, 713] width 31 height 19
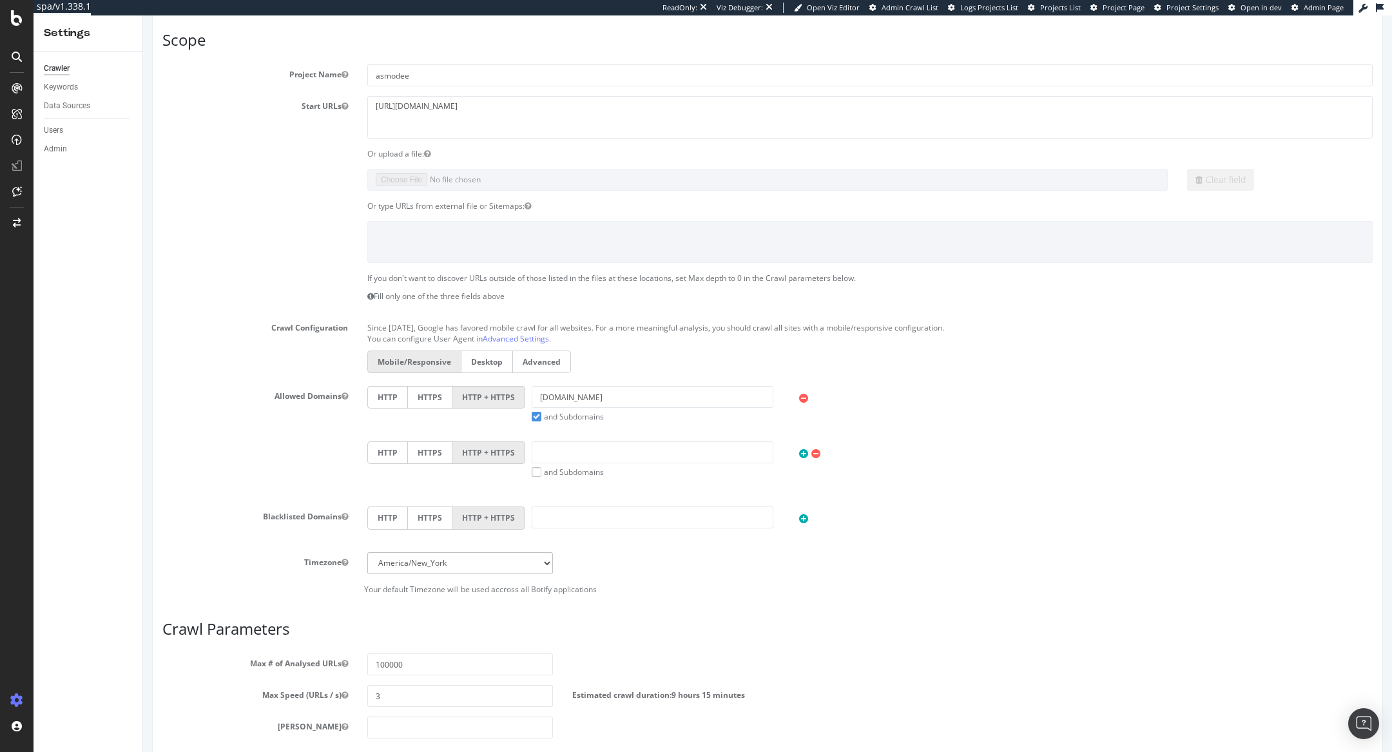
scroll to position [449, 0]
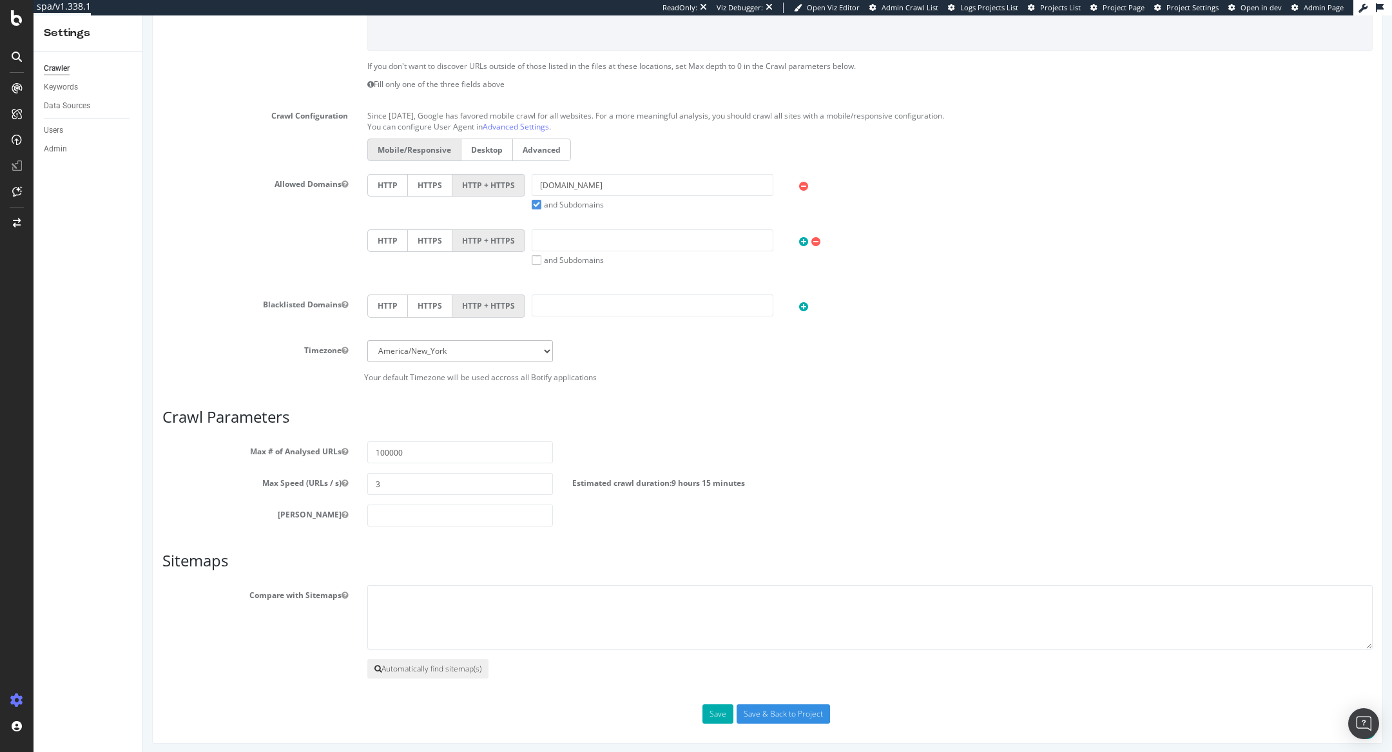
click at [425, 665] on button "Automatically find sitemap(s)" at bounding box center [427, 668] width 121 height 19
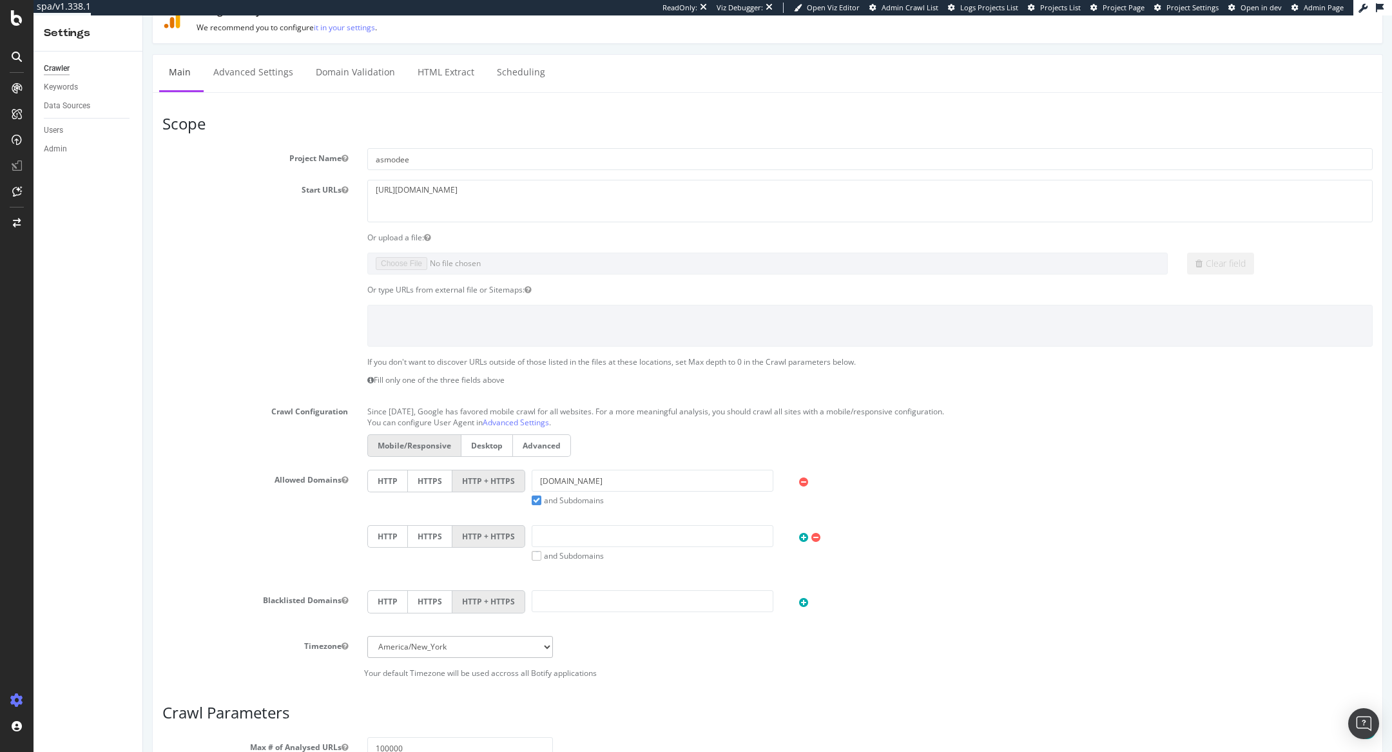
scroll to position [0, 0]
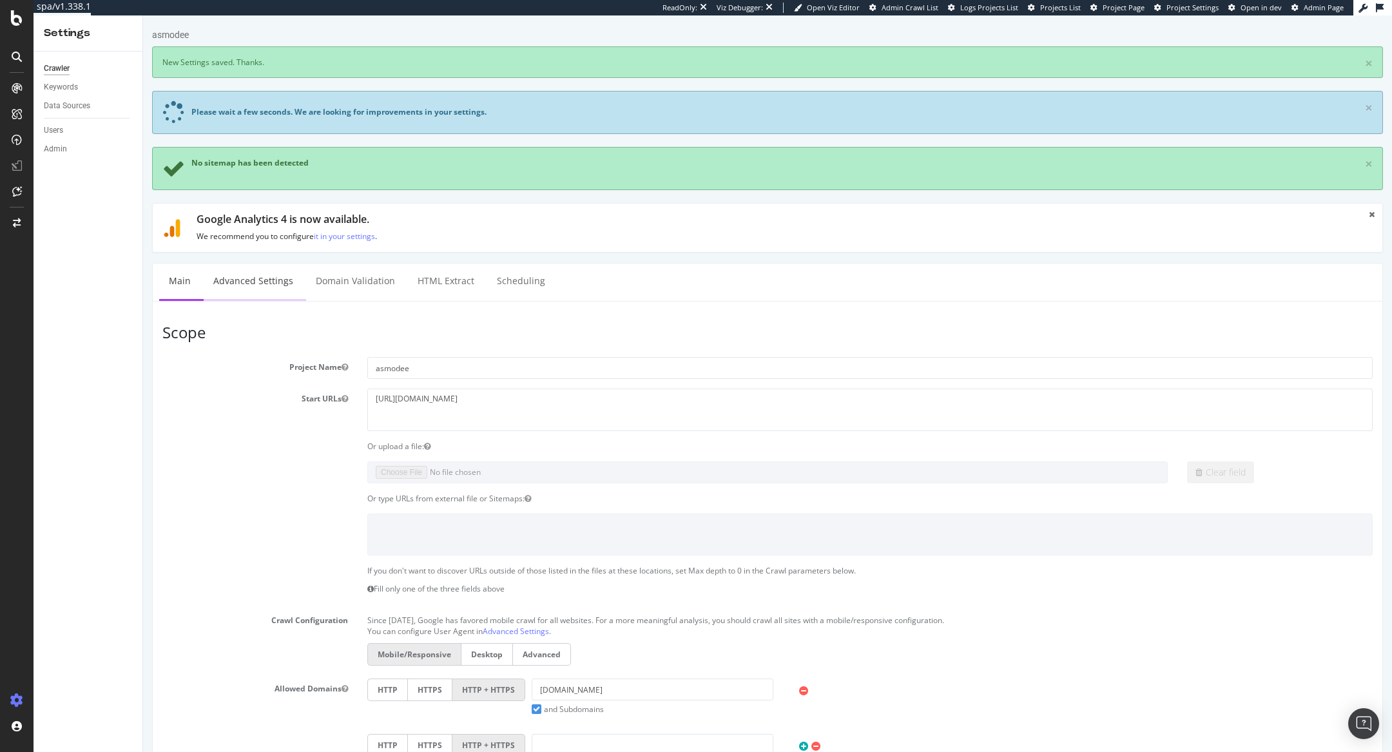
click at [258, 275] on link "Advanced Settings" at bounding box center [253, 281] width 99 height 35
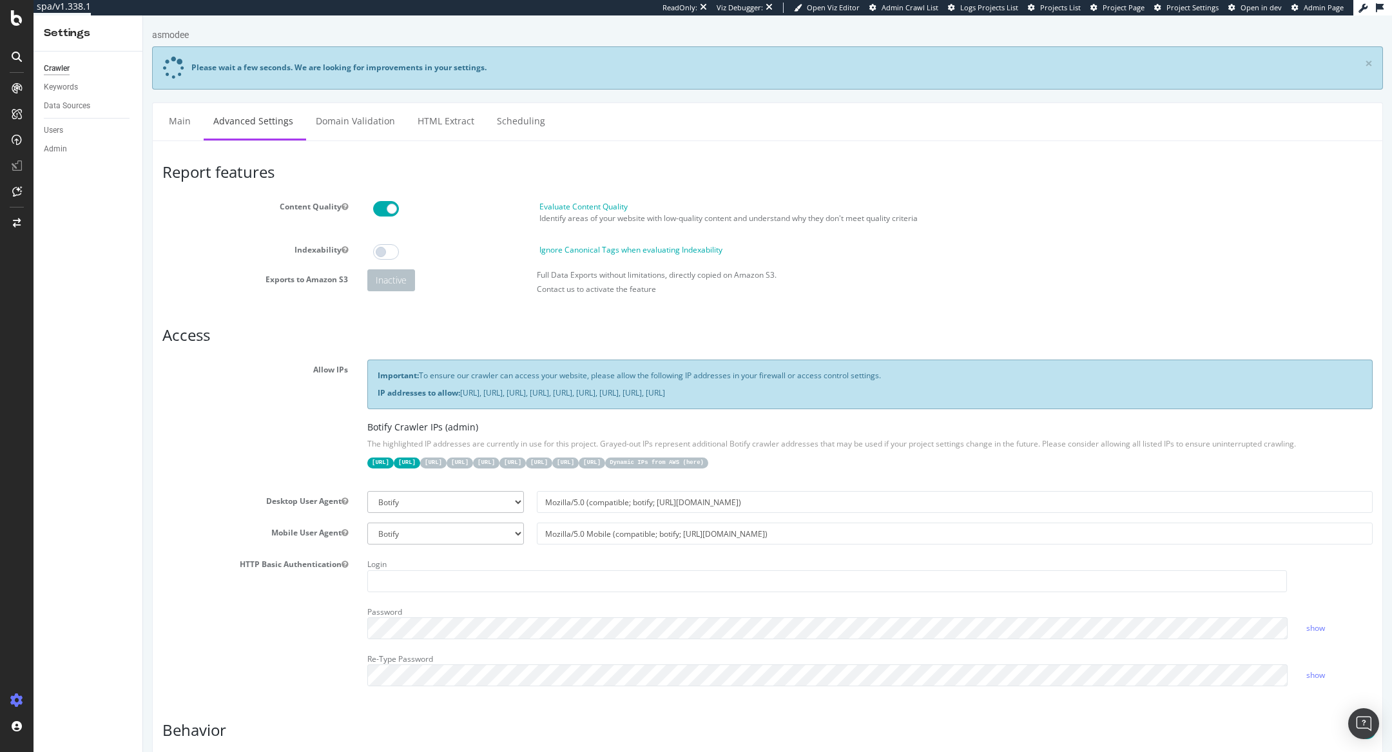
scroll to position [723, 0]
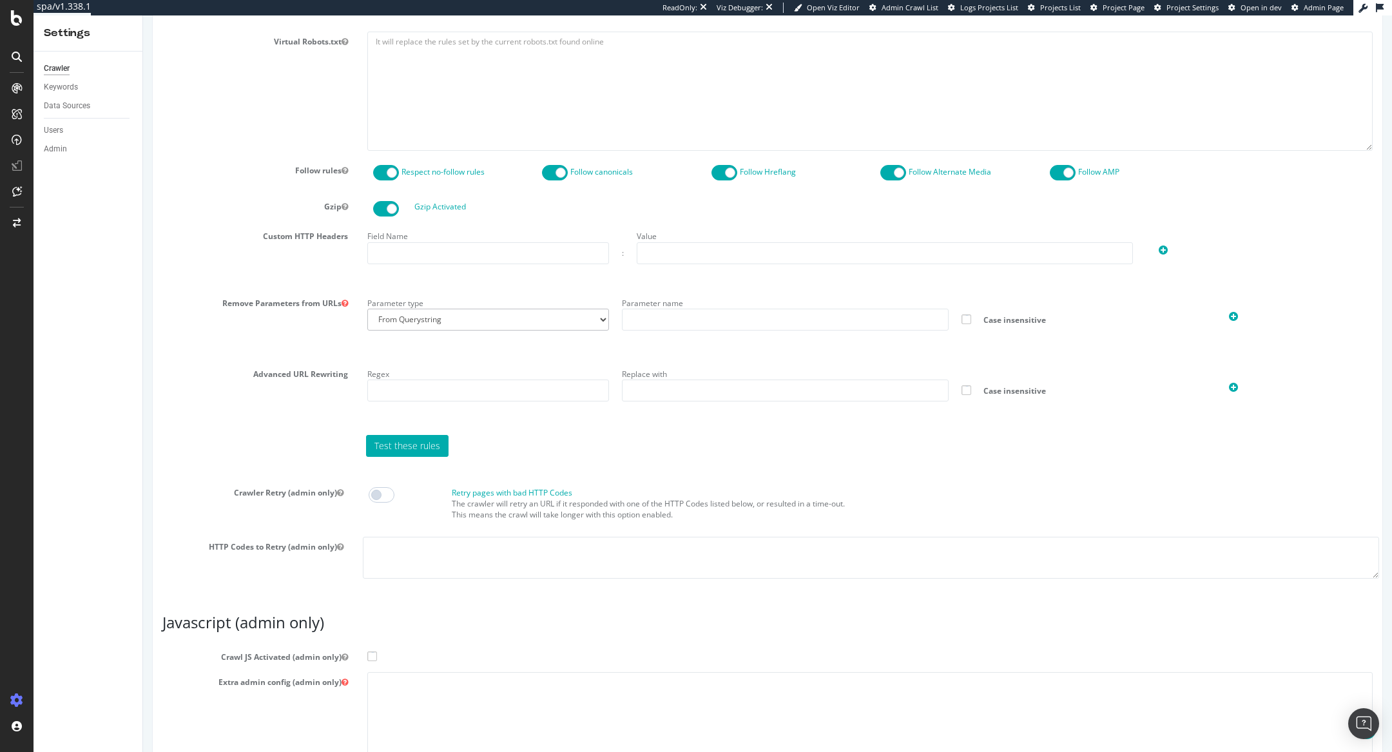
click at [370, 652] on span at bounding box center [372, 657] width 10 height 10
click at [143, 15] on input "Crawl JS Activated (admin only)" at bounding box center [143, 15] width 0 height 0
click at [378, 673] on textarea at bounding box center [869, 731] width 1005 height 119
paste textarea "{ "flags": [ "cube" ], "beta": { "pap_mini_rules": [ "- *akamaihd.net/*", "- *a…"
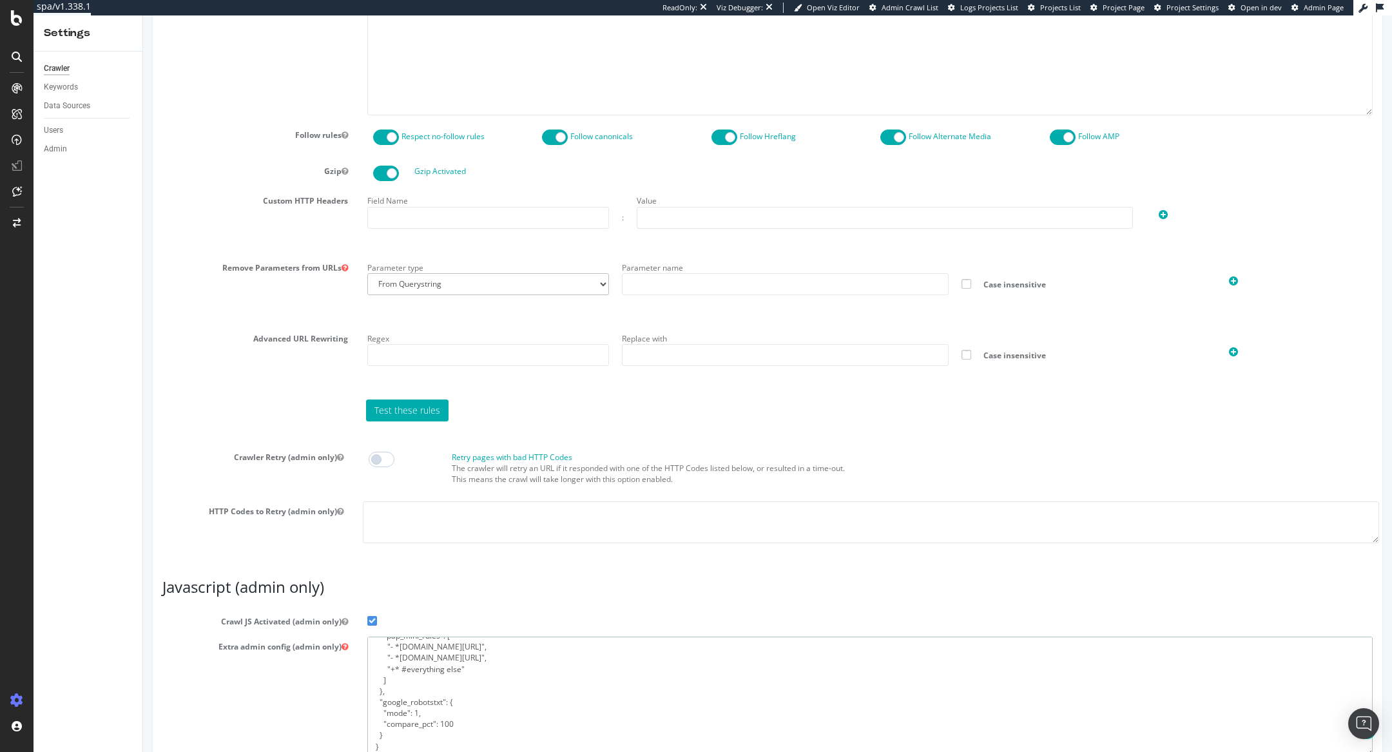
scroll to position [858, 0]
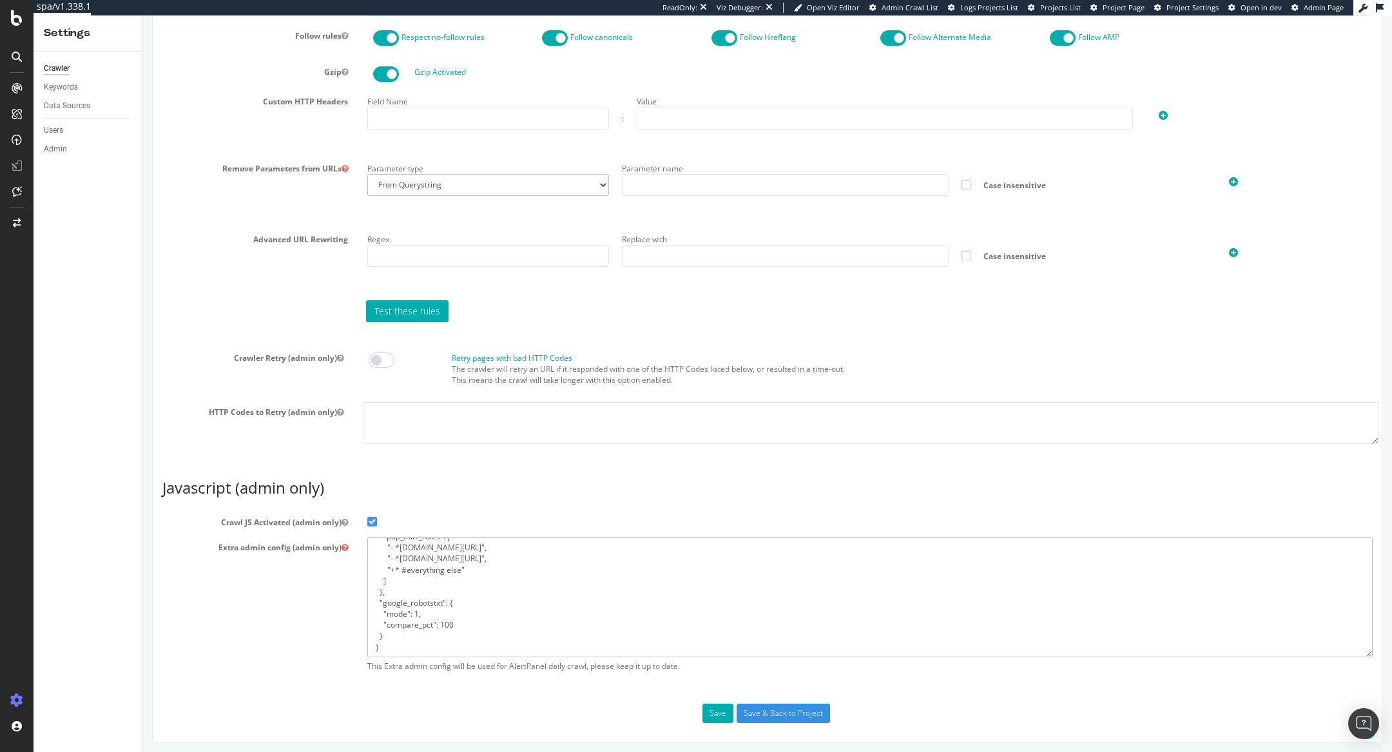
type textarea "{ "flags": [ "cube" ], "beta": { "pap_mini_rules": [ "- *akamaihd.net/*", "- *a…"
click at [1320, 5] on span "Admin Page" at bounding box center [1324, 8] width 40 height 10
click at [755, 711] on input "Save & Back to Project" at bounding box center [783, 713] width 93 height 19
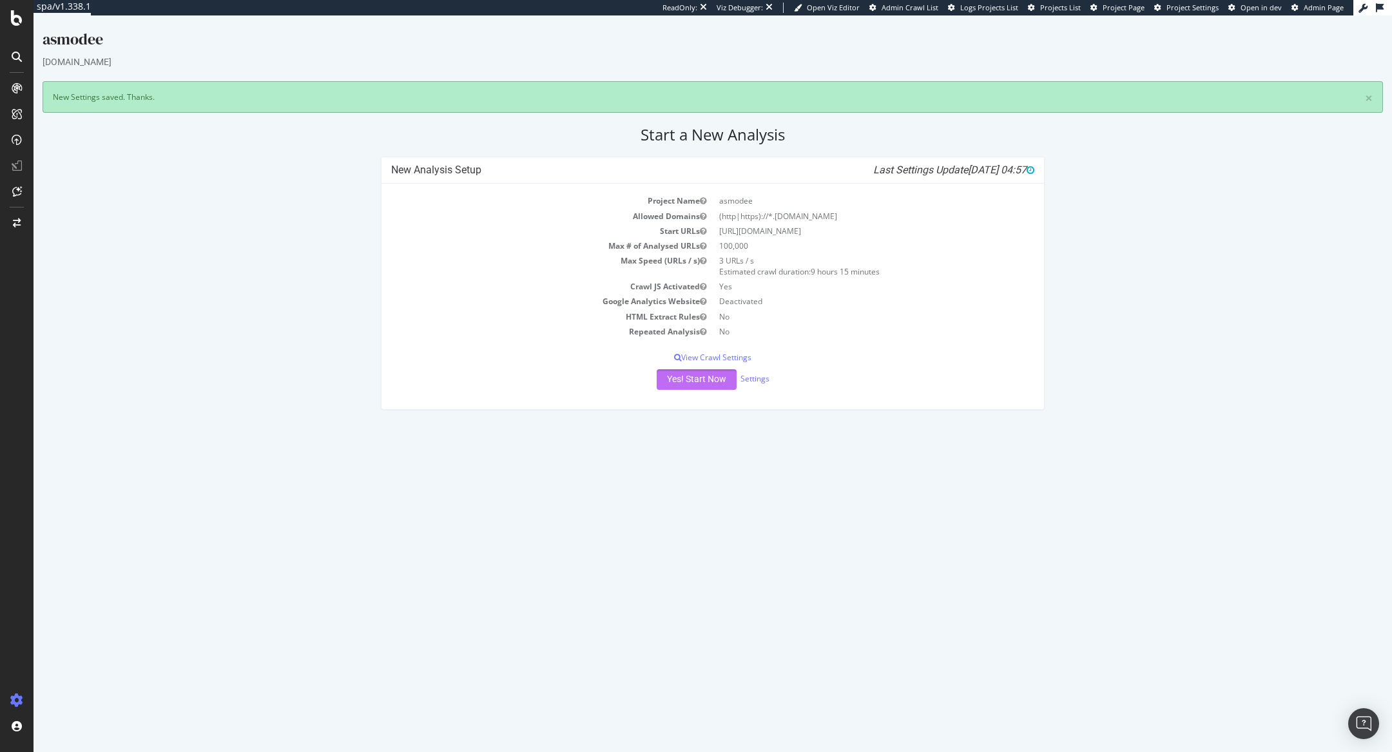
click at [706, 376] on button "Yes! Start Now" at bounding box center [697, 379] width 80 height 21
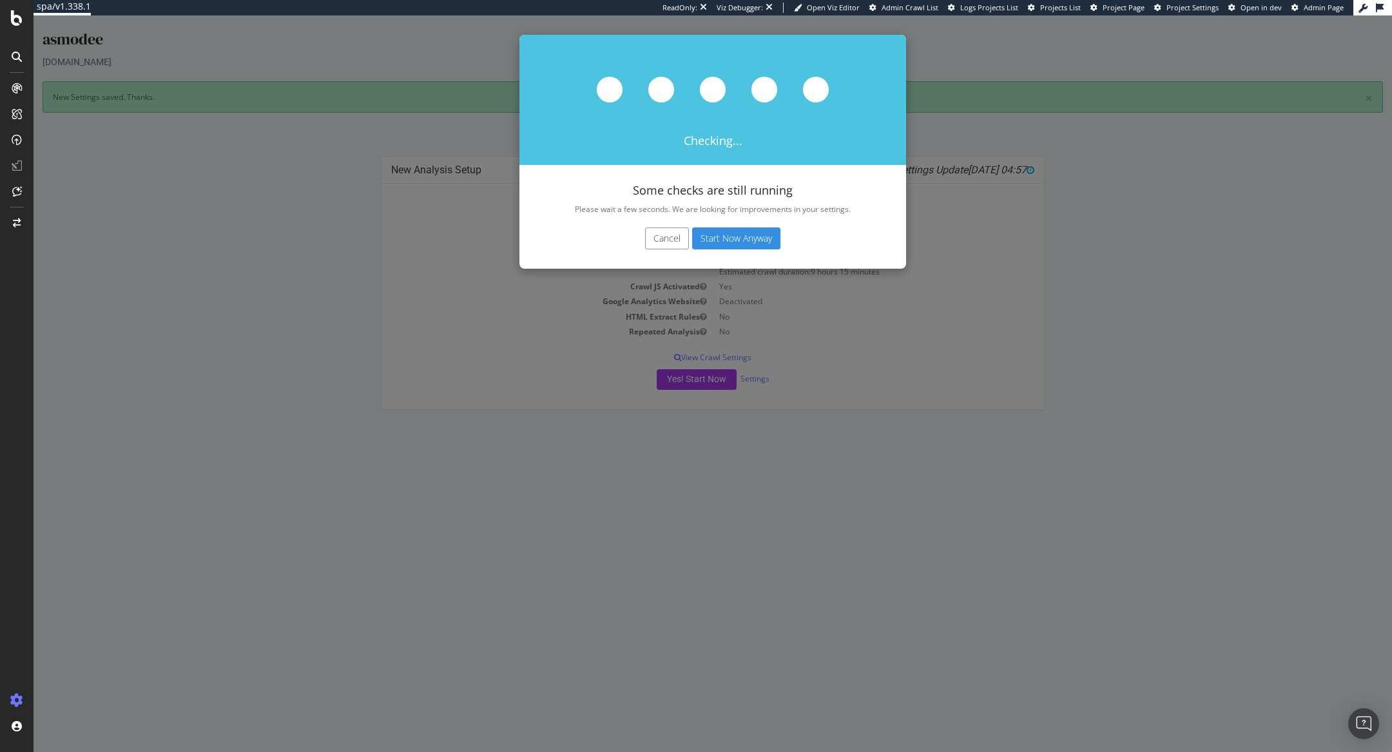
click at [733, 233] on button "Start Now Anyway" at bounding box center [736, 239] width 88 height 22
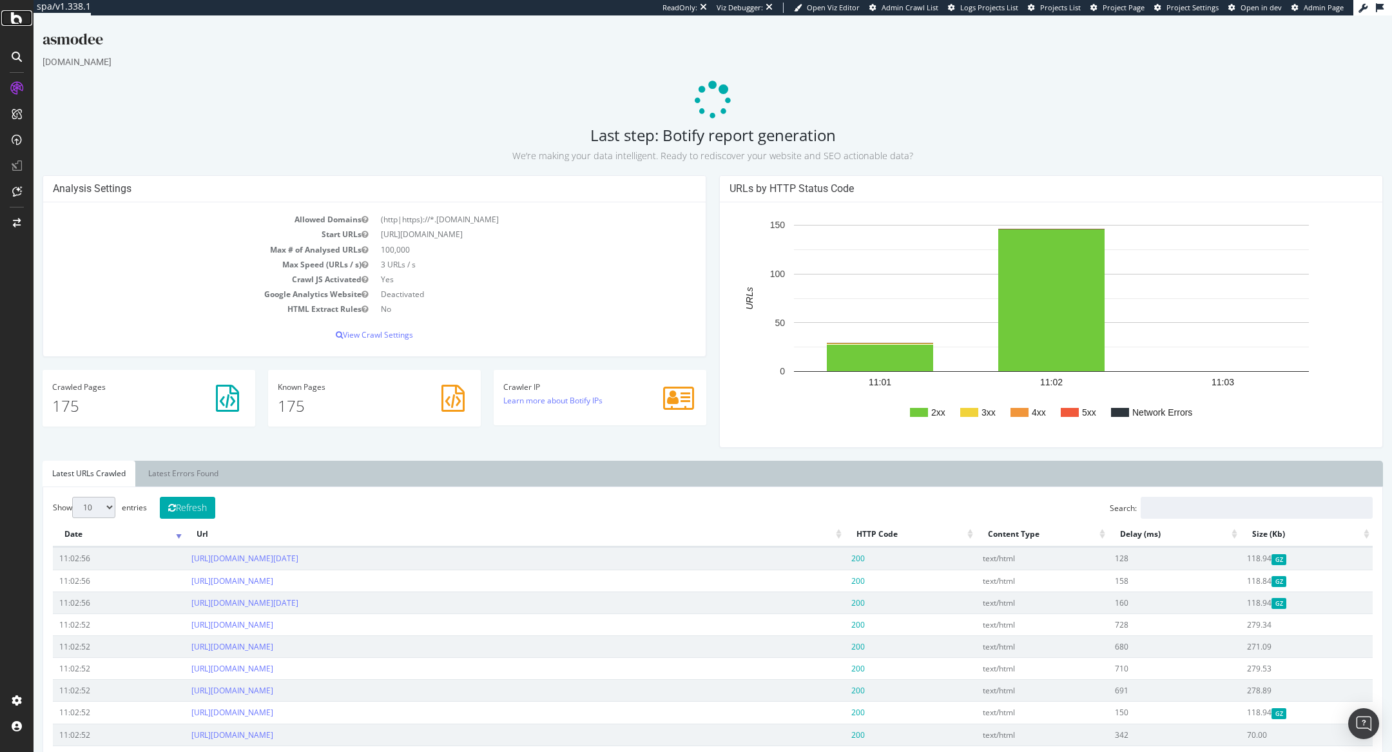
click at [23, 20] on div at bounding box center [16, 17] width 31 height 15
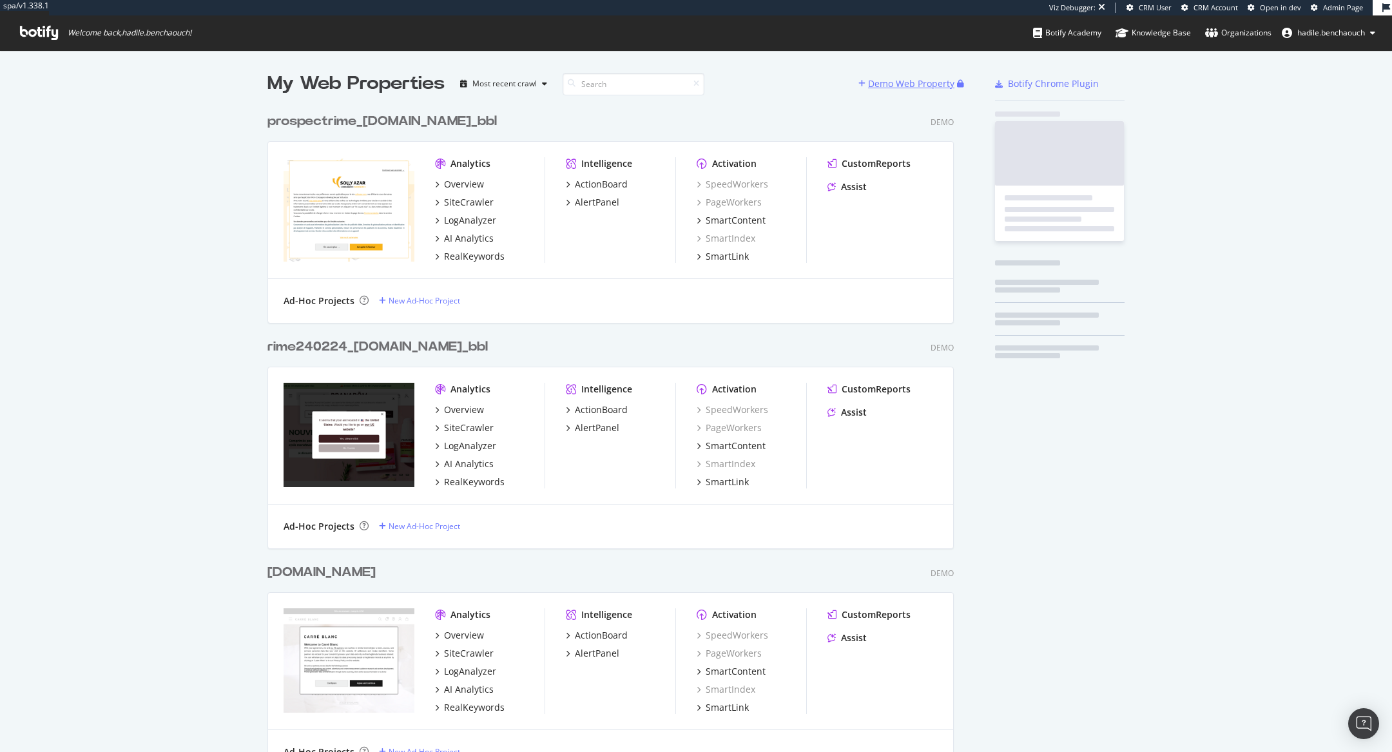
scroll to position [752, 1392]
click at [912, 84] on div "Demo Web Property" at bounding box center [911, 83] width 86 height 13
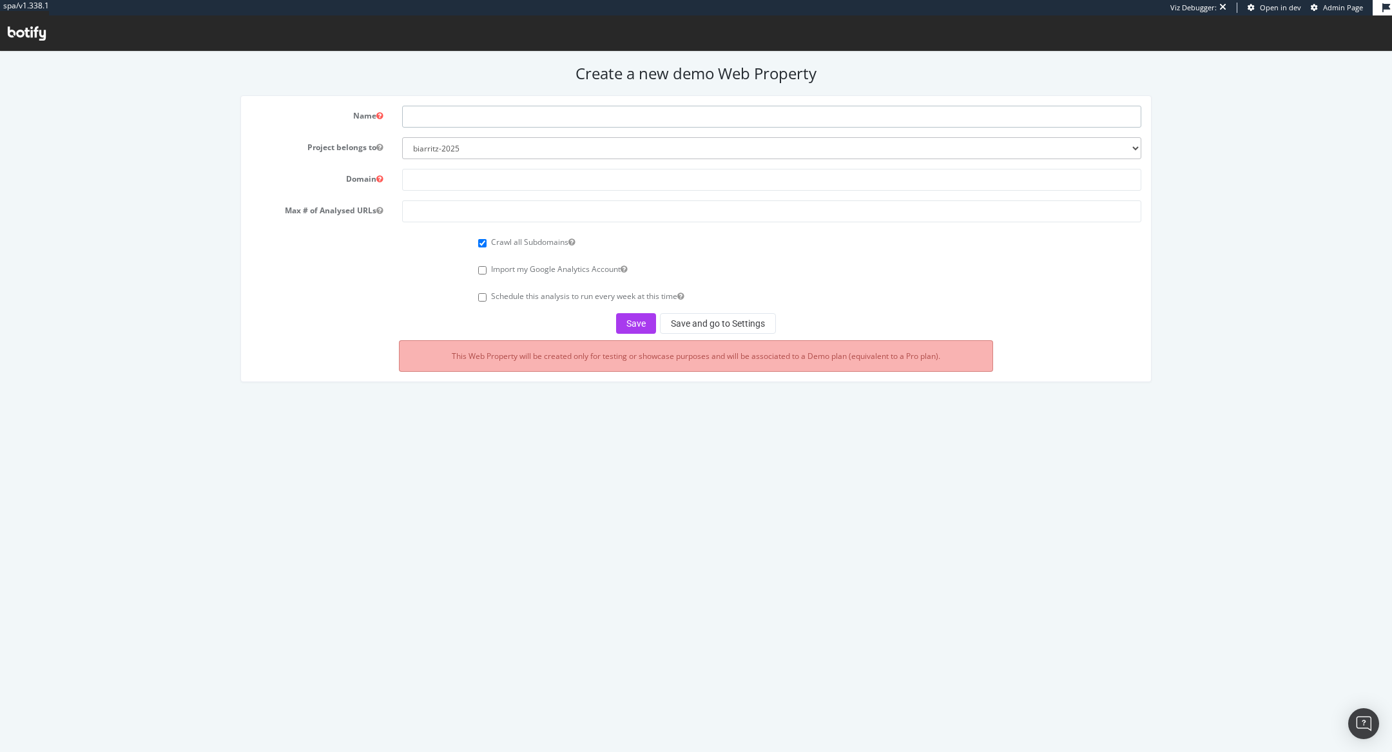
click at [564, 124] on input "text" at bounding box center [771, 117] width 739 height 22
click at [453, 182] on input "text" at bounding box center [771, 180] width 739 height 22
paste input "[DOMAIN_NAME]"
type input "[DOMAIN_NAME]"
click at [453, 212] on input "number" at bounding box center [771, 211] width 739 height 22
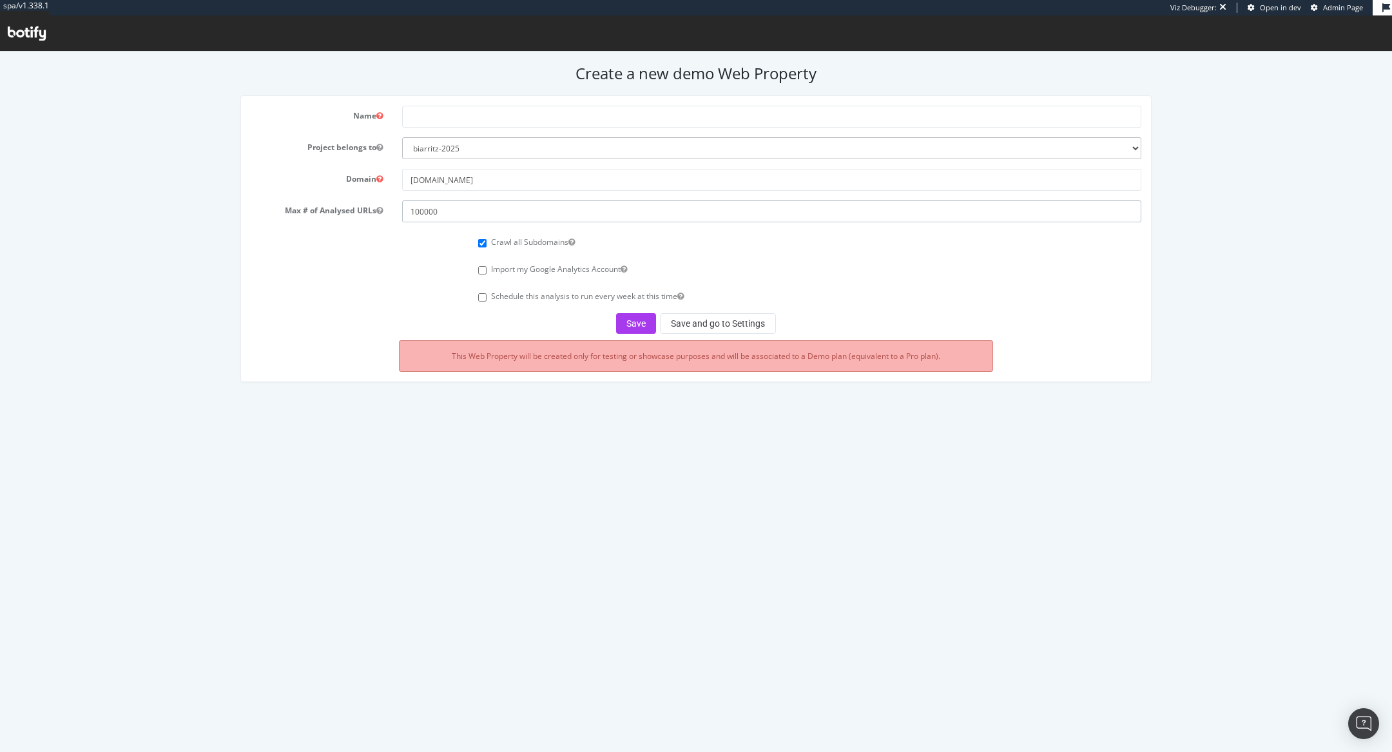
type input "100000"
click at [474, 114] on input "text" at bounding box center [771, 117] width 739 height 22
type input "asmodee fr"
click at [712, 321] on button "Save and go to Settings" at bounding box center [718, 323] width 116 height 21
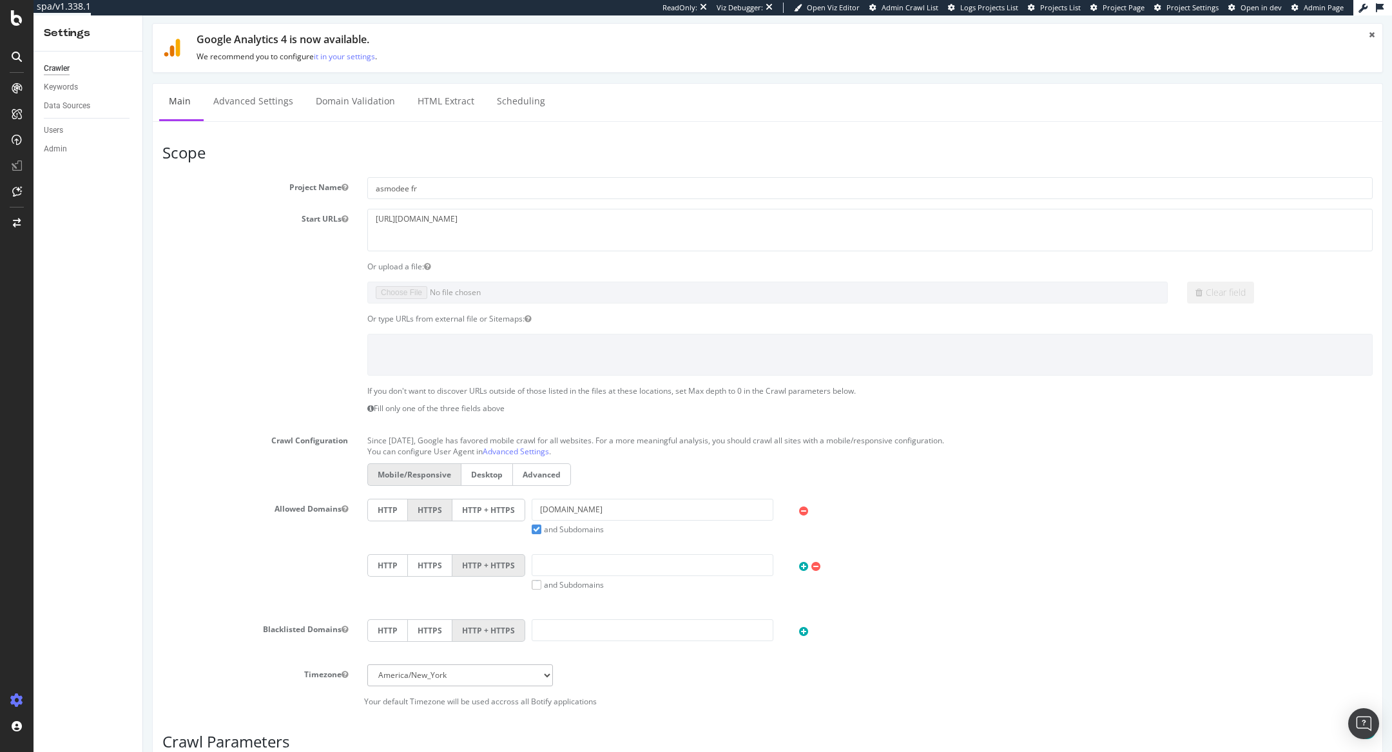
scroll to position [271, 0]
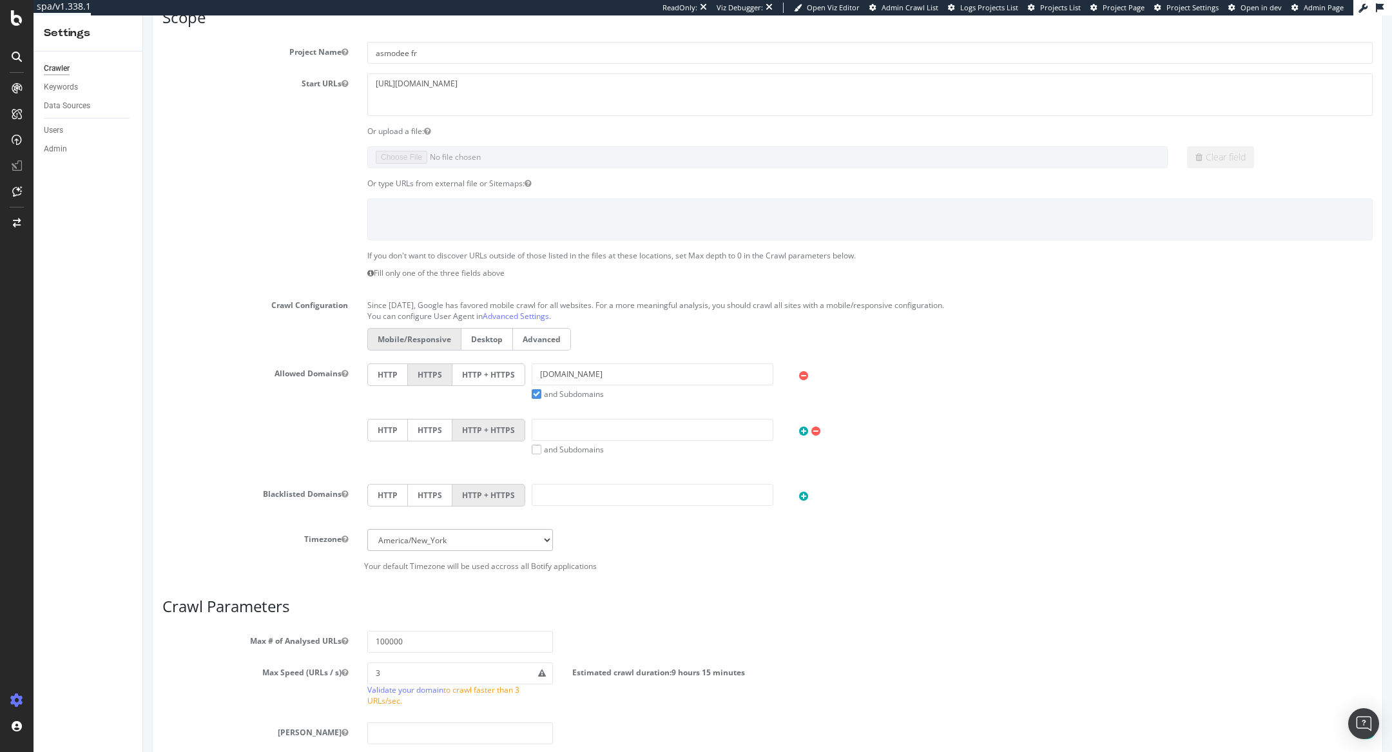
click at [480, 371] on label "HTTP + HTTPS" at bounding box center [488, 374] width 73 height 23
click at [143, 15] on input "HTTP + HTTPS" at bounding box center [143, 15] width 0 height 0
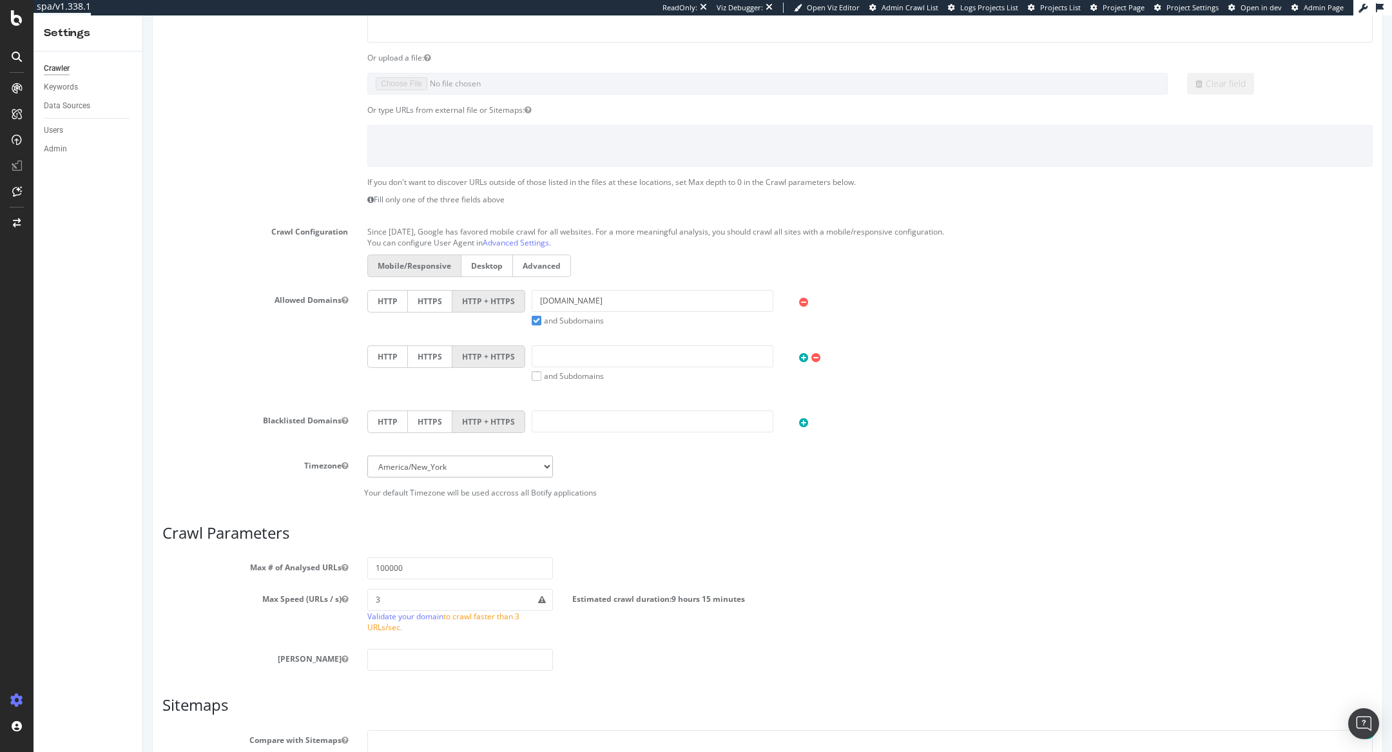
scroll to position [489, 0]
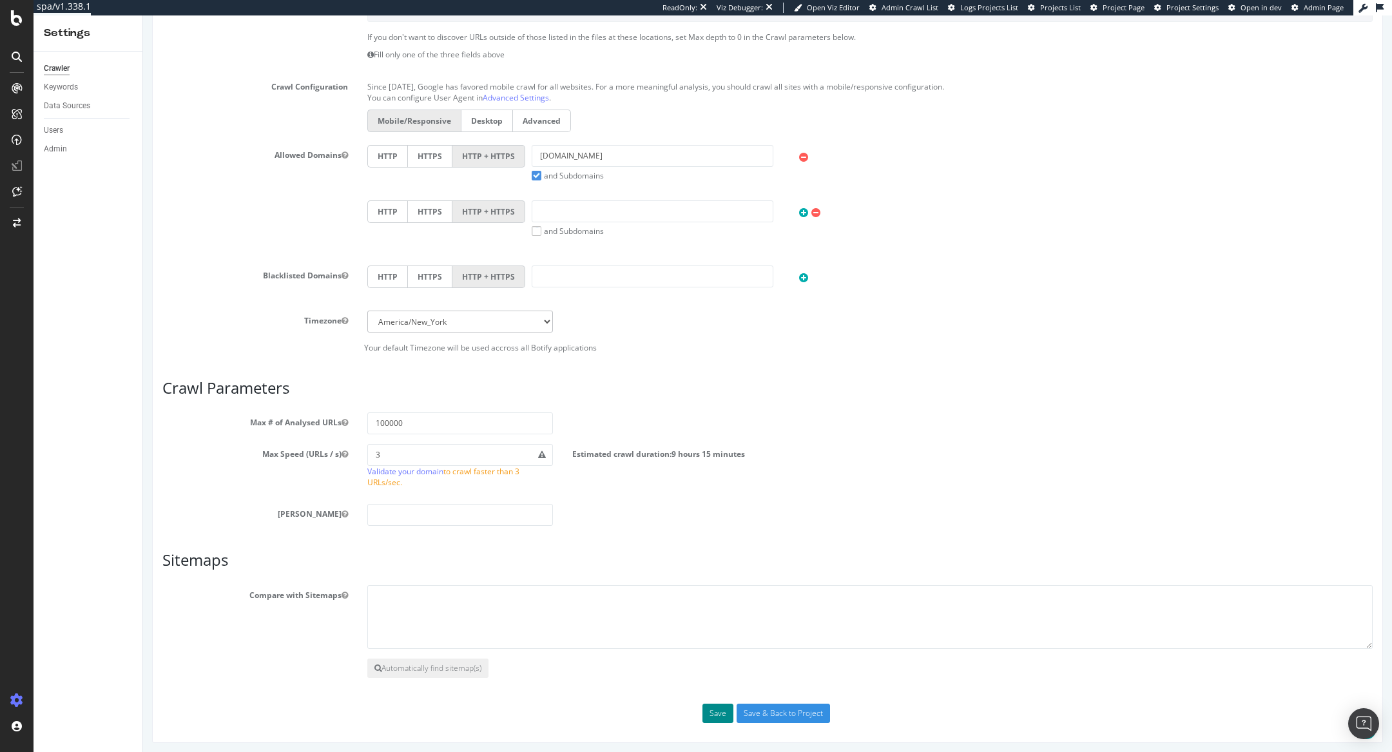
click at [720, 708] on button "Save" at bounding box center [718, 713] width 31 height 19
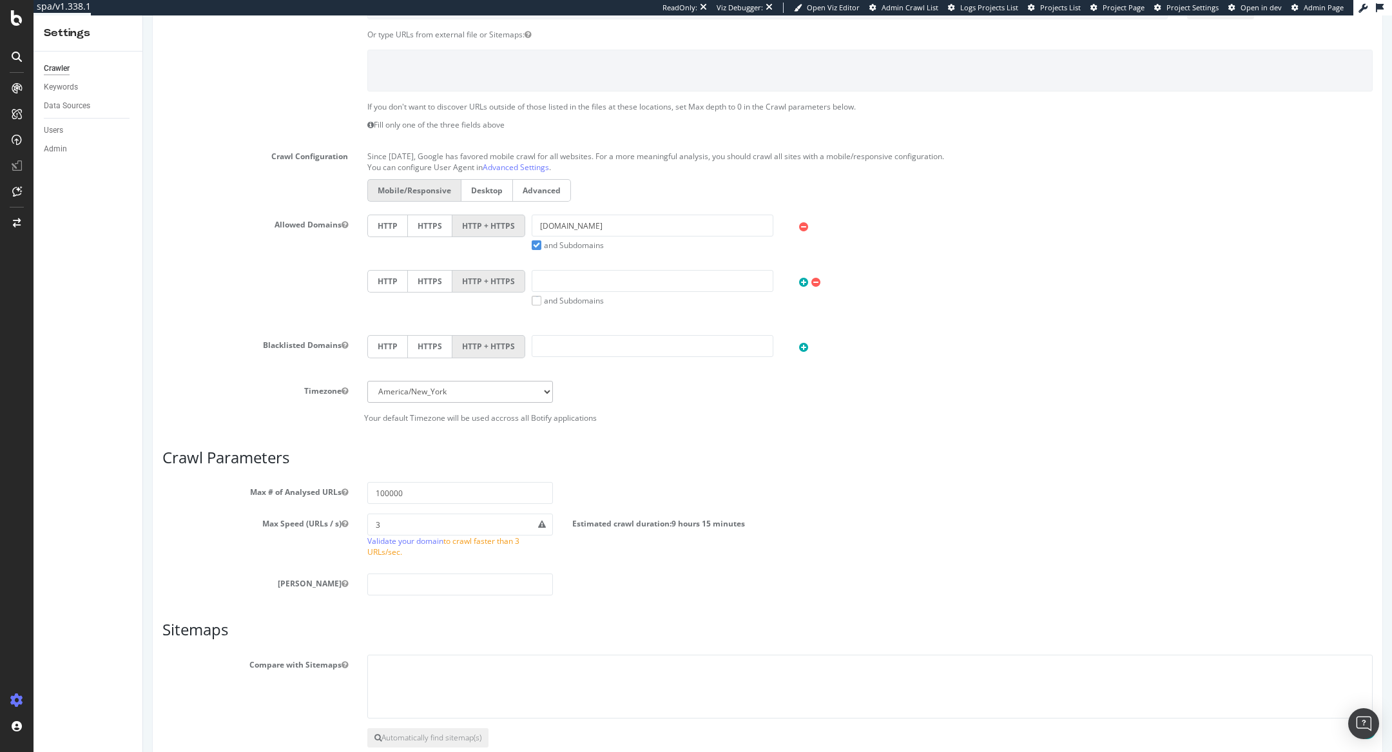
scroll to position [478, 0]
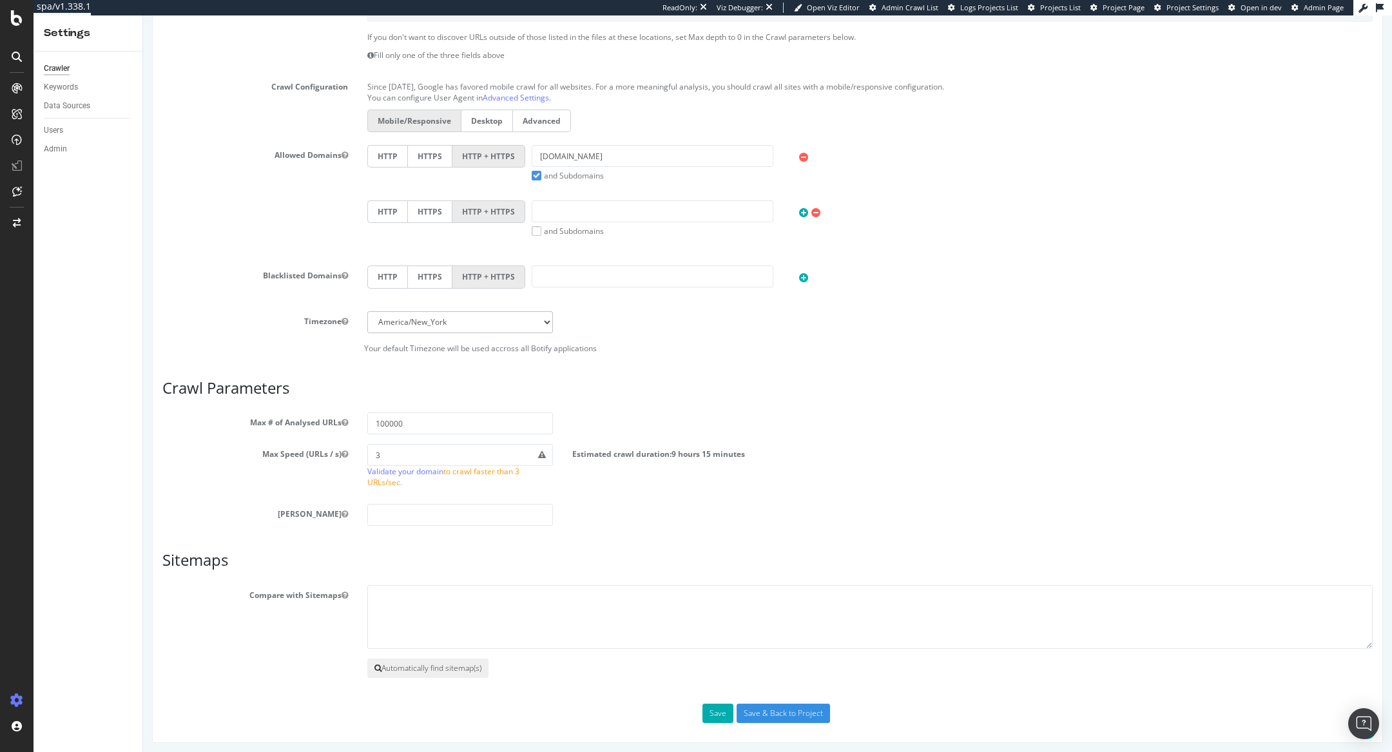
click at [450, 667] on button "Automatically find sitemap(s)" at bounding box center [427, 668] width 121 height 19
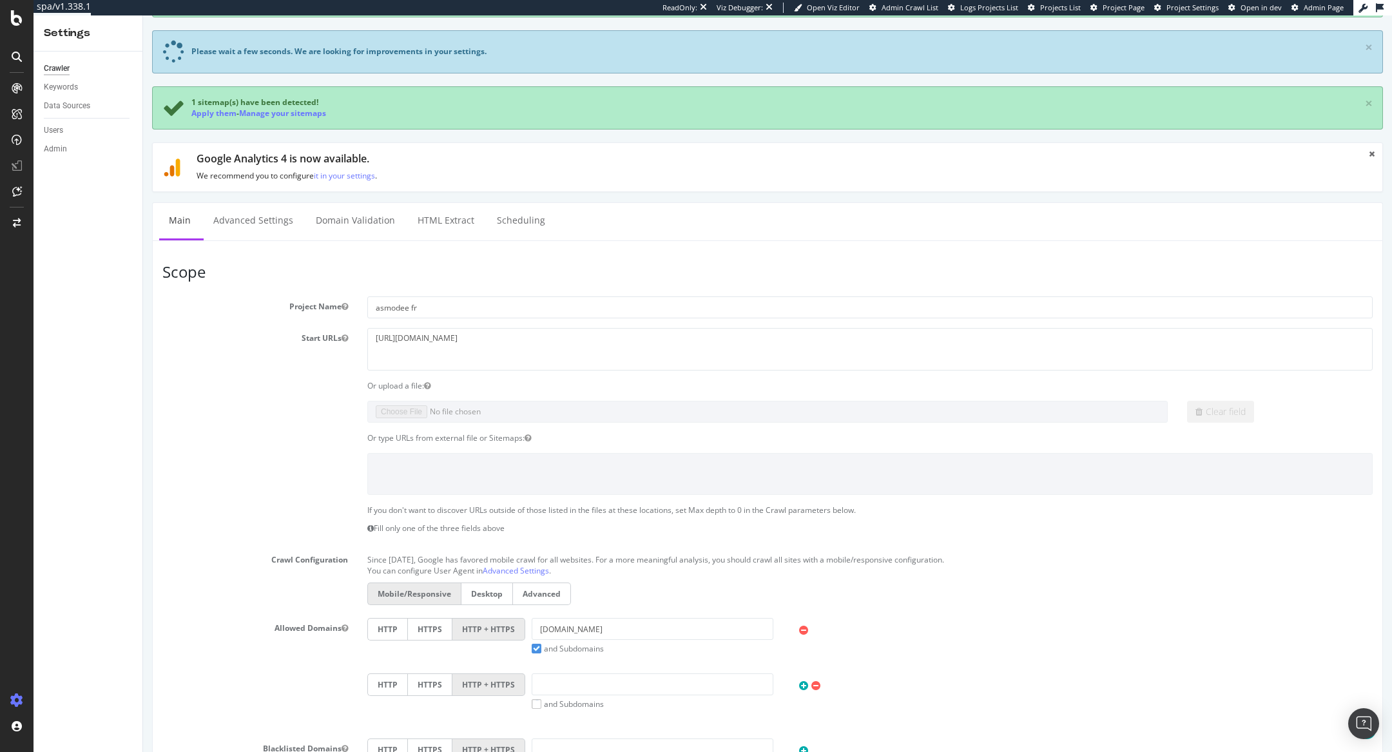
scroll to position [0, 0]
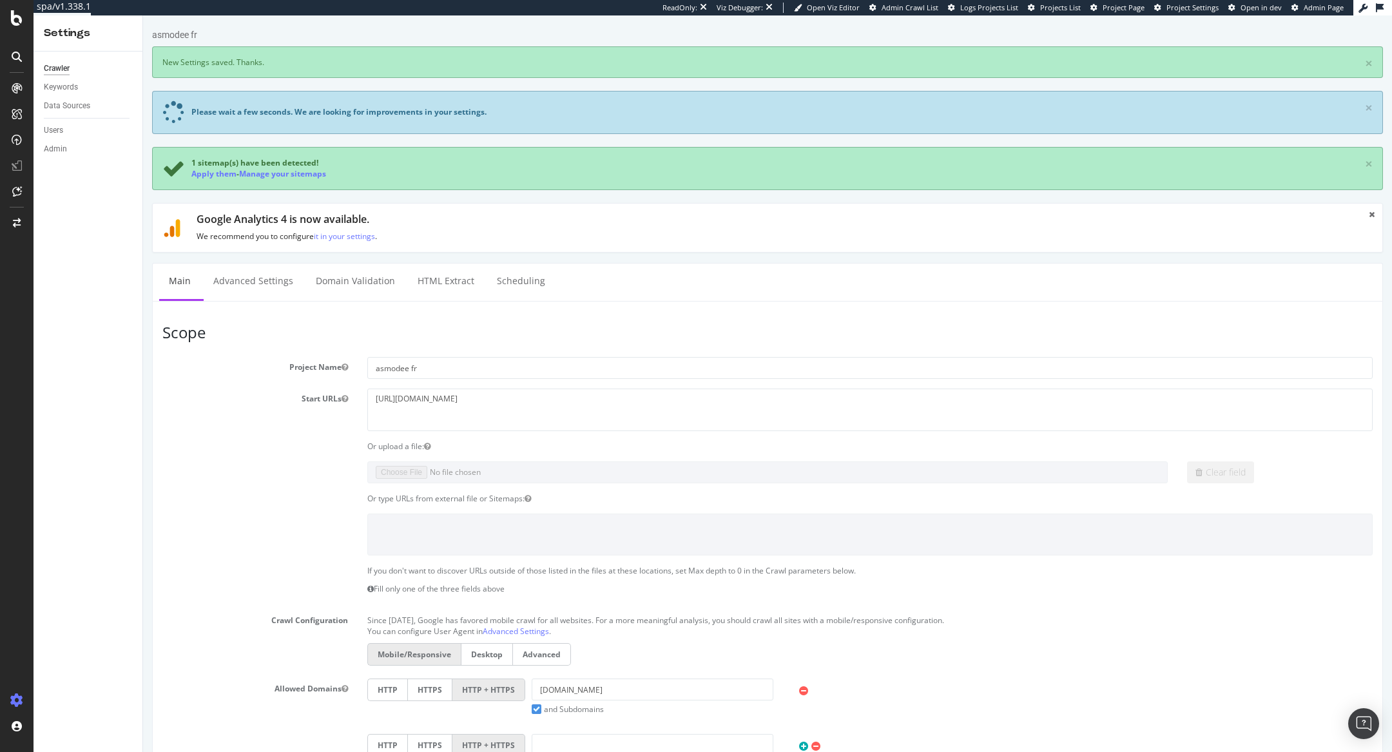
click at [222, 182] on div "1 sitemap(s) have been detected! Apply them - Manage your sitemaps ×" at bounding box center [767, 168] width 1231 height 43
click at [226, 171] on link "Apply them" at bounding box center [213, 173] width 45 height 11
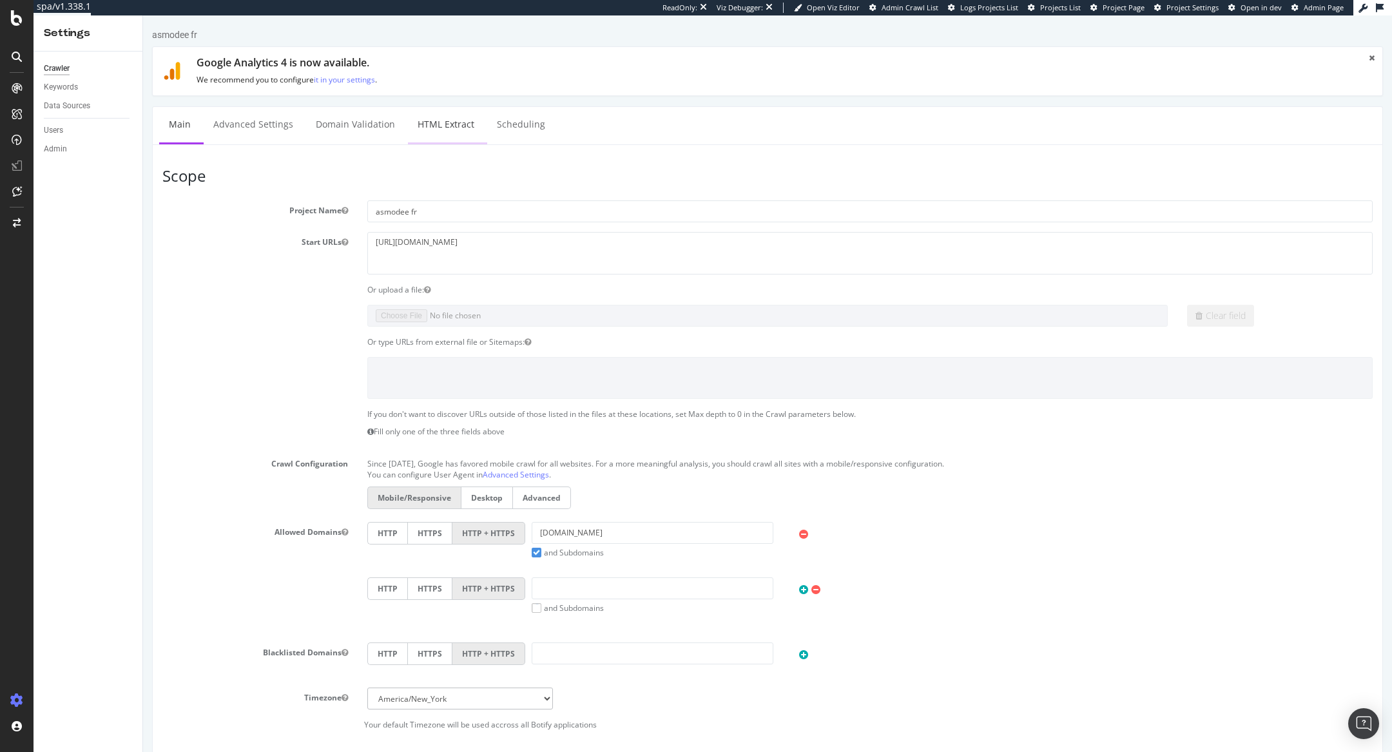
click at [267, 288] on div "Or upload a file:" at bounding box center [768, 289] width 1230 height 11
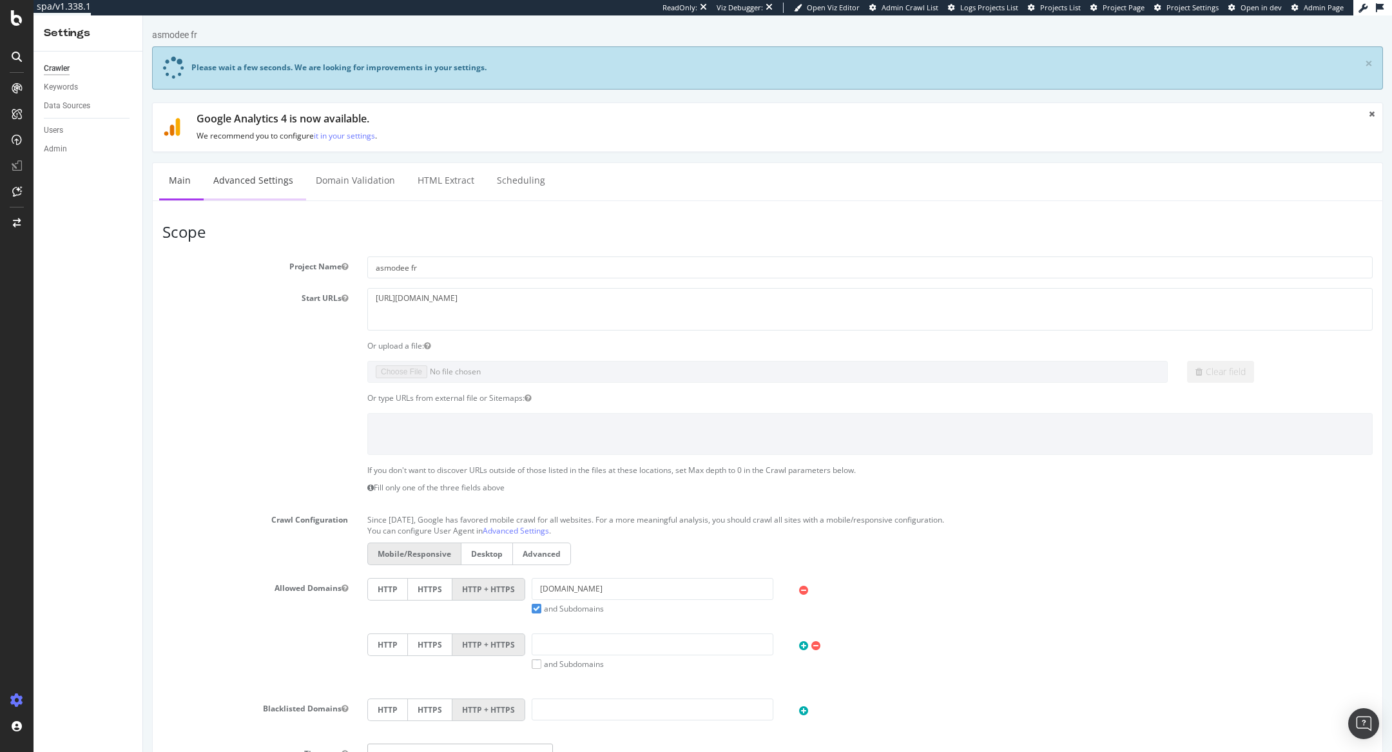
click at [266, 191] on link "Advanced Settings" at bounding box center [253, 180] width 99 height 35
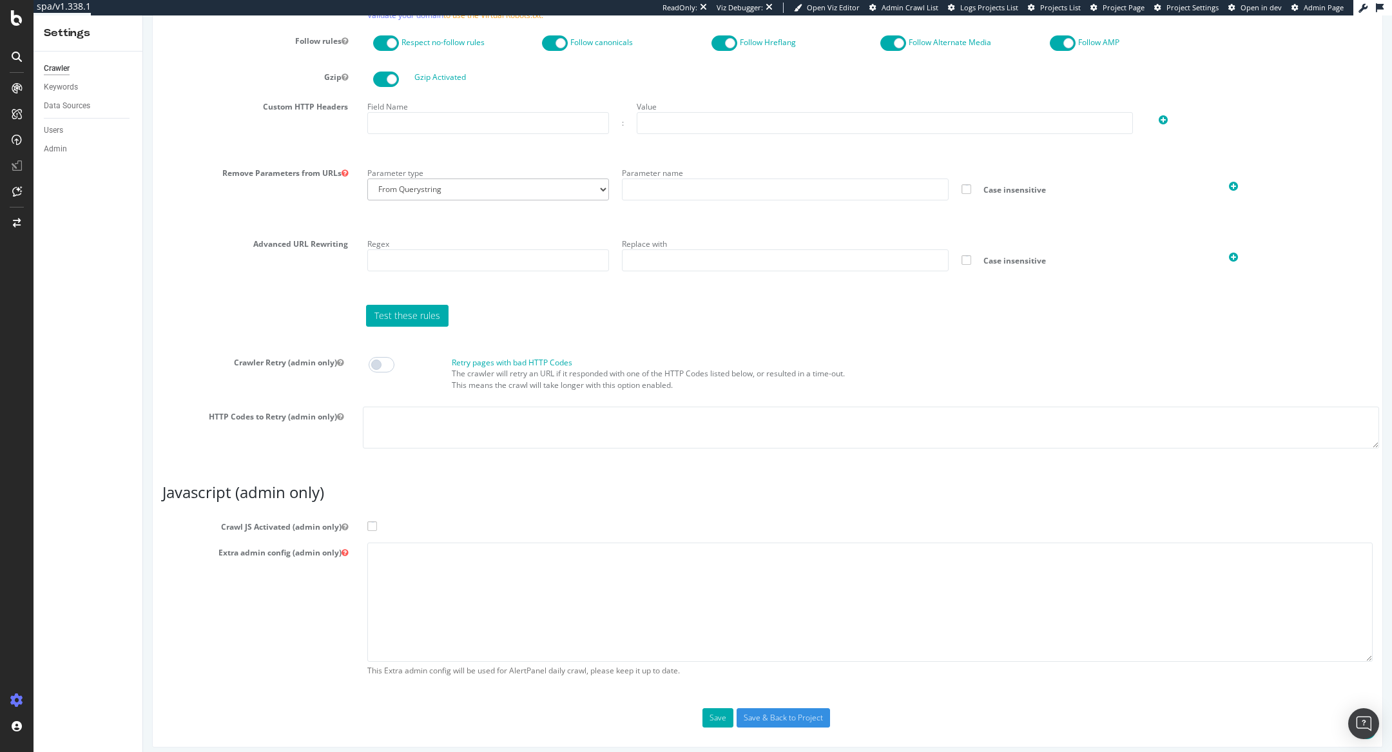
scroll to position [874, 0]
click at [425, 579] on textarea at bounding box center [869, 602] width 1005 height 119
paste textarea "{ "flags": [ "cube" ], "beta": { "pap_mini_rules": [ "- *akamaihd.net/*", "- *a…"
type textarea "{ "flags": [ "cube" ], "beta": { "pap_mini_rules": [ "- *akamaihd.net/*", "- *a…"
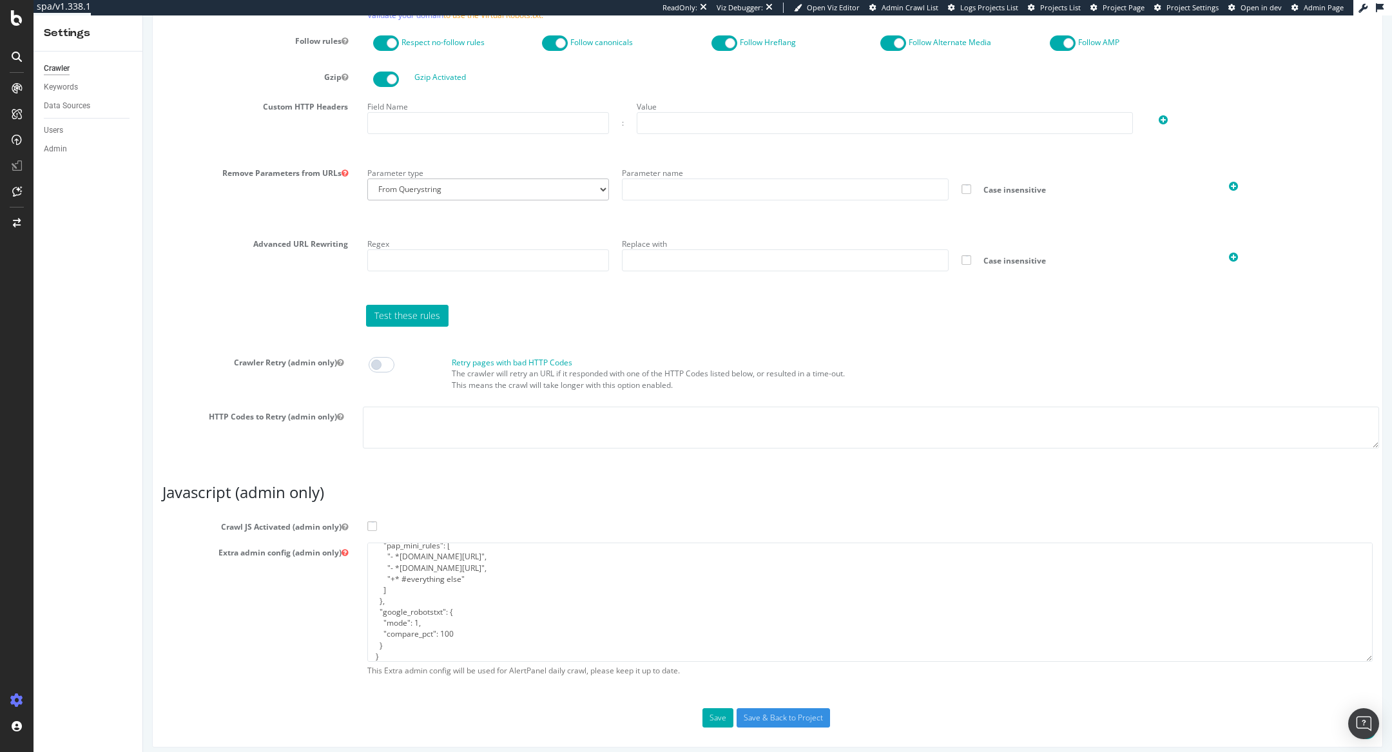
click at [368, 523] on span at bounding box center [372, 526] width 10 height 10
click at [143, 15] on input "Crawl JS Activated (admin only)" at bounding box center [143, 15] width 0 height 0
click at [797, 714] on input "Save & Back to Project" at bounding box center [783, 717] width 93 height 19
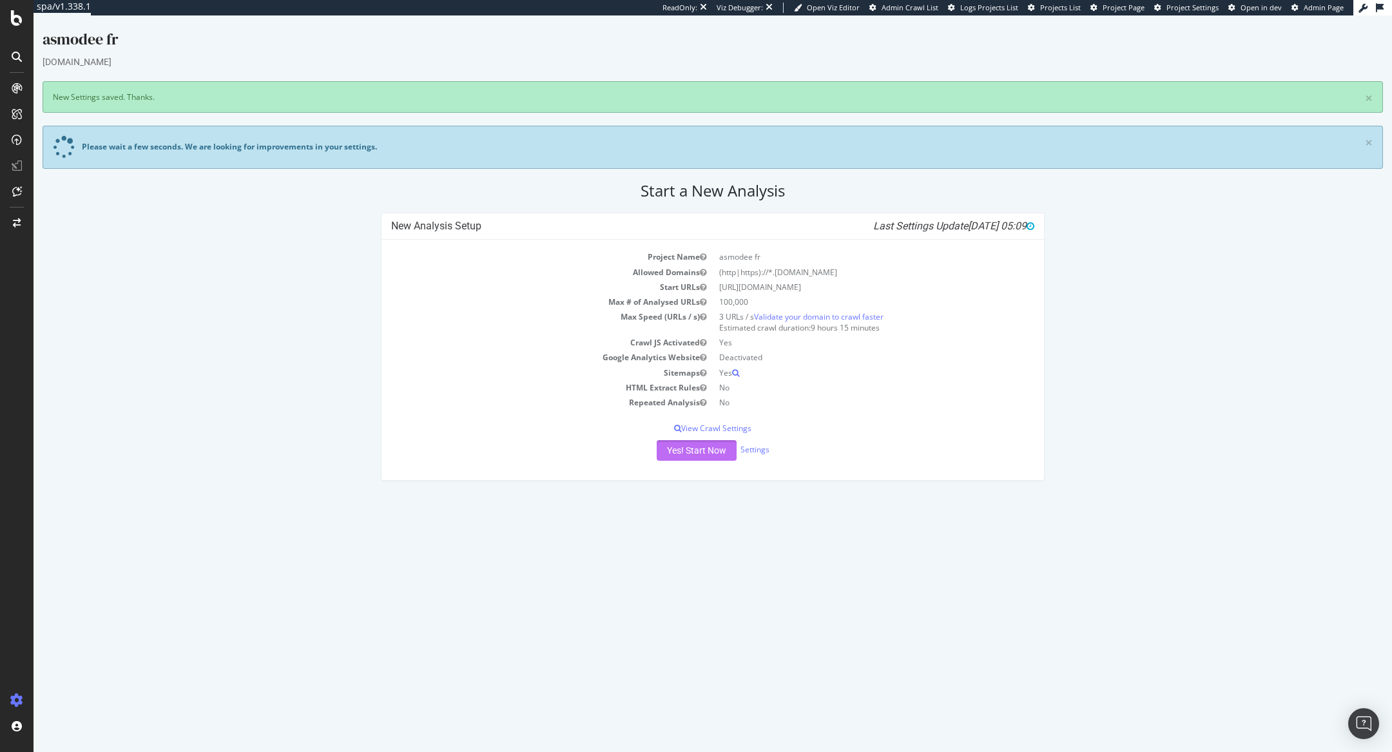
click at [712, 456] on button "Yes! Start Now" at bounding box center [697, 450] width 80 height 21
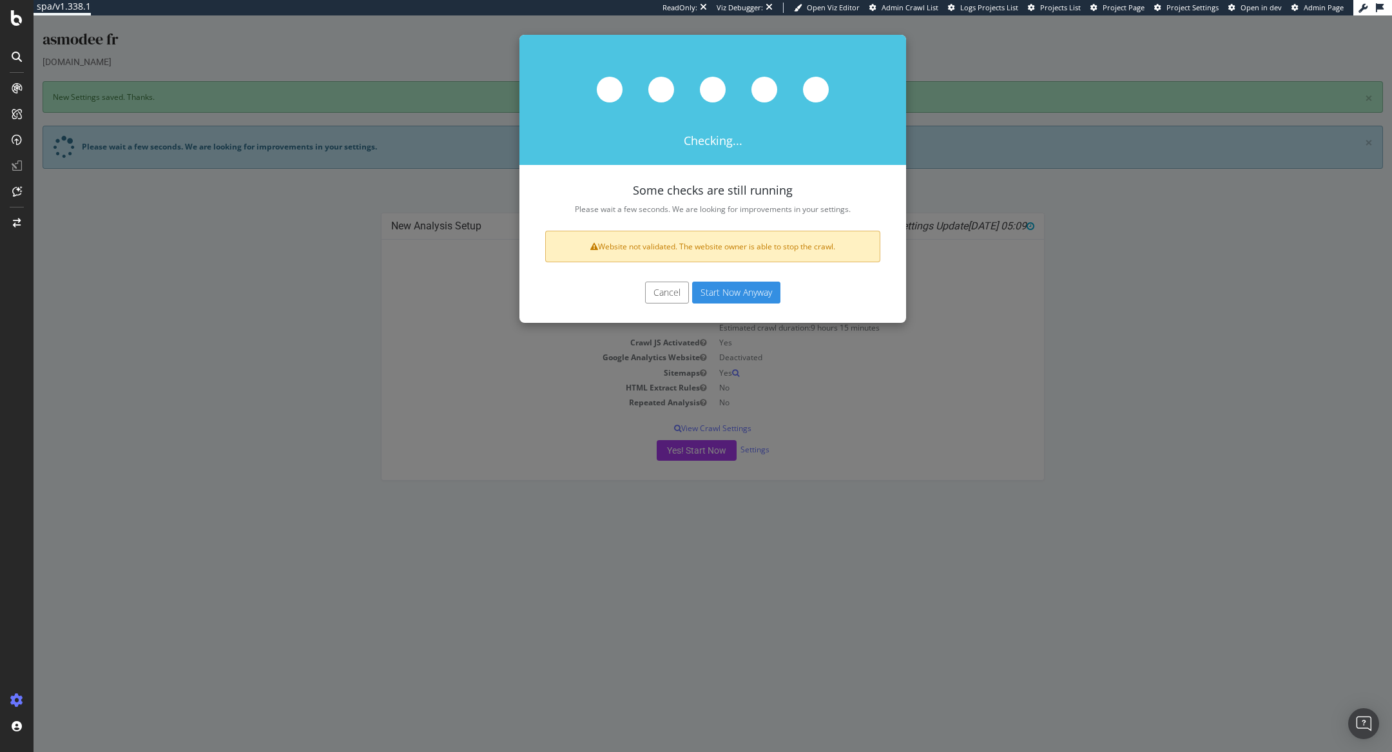
click at [664, 298] on button "Cancel" at bounding box center [667, 293] width 44 height 22
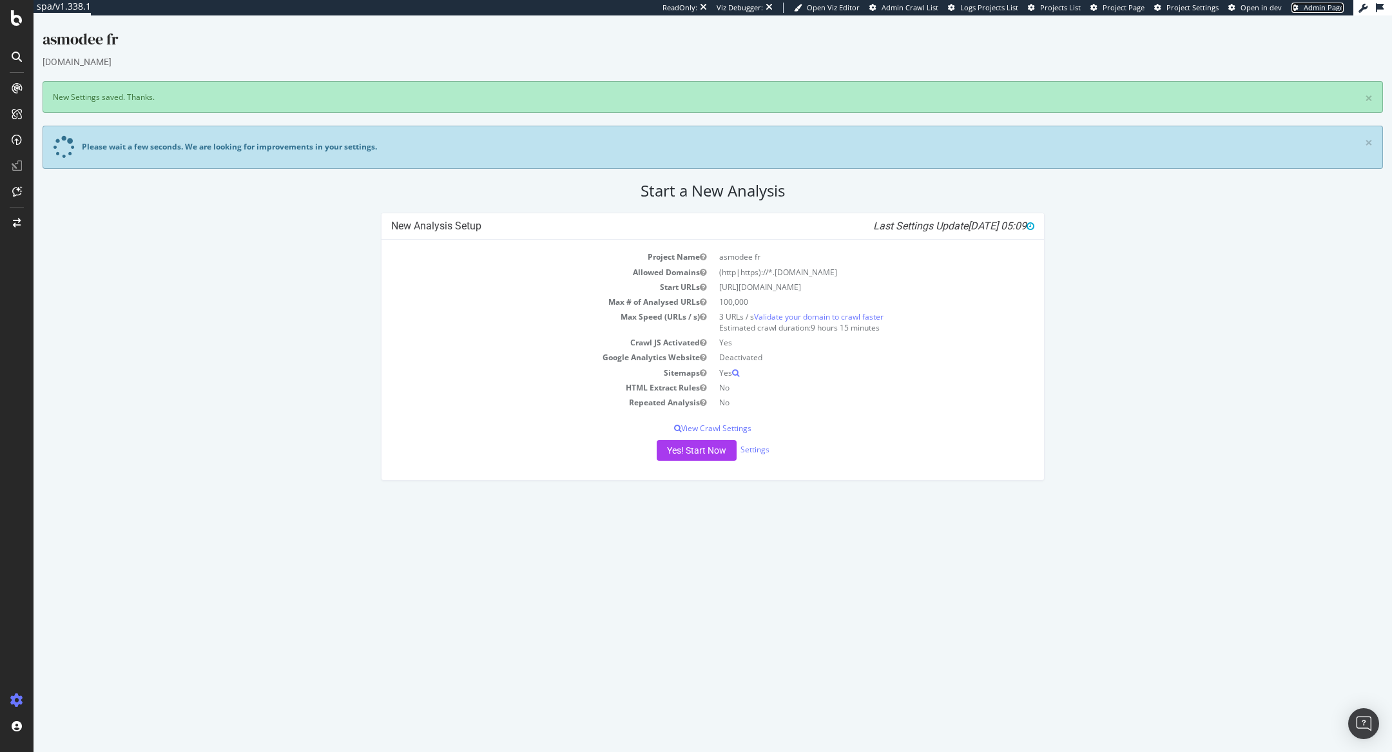
click at [1305, 6] on span "Admin Page" at bounding box center [1324, 8] width 40 height 10
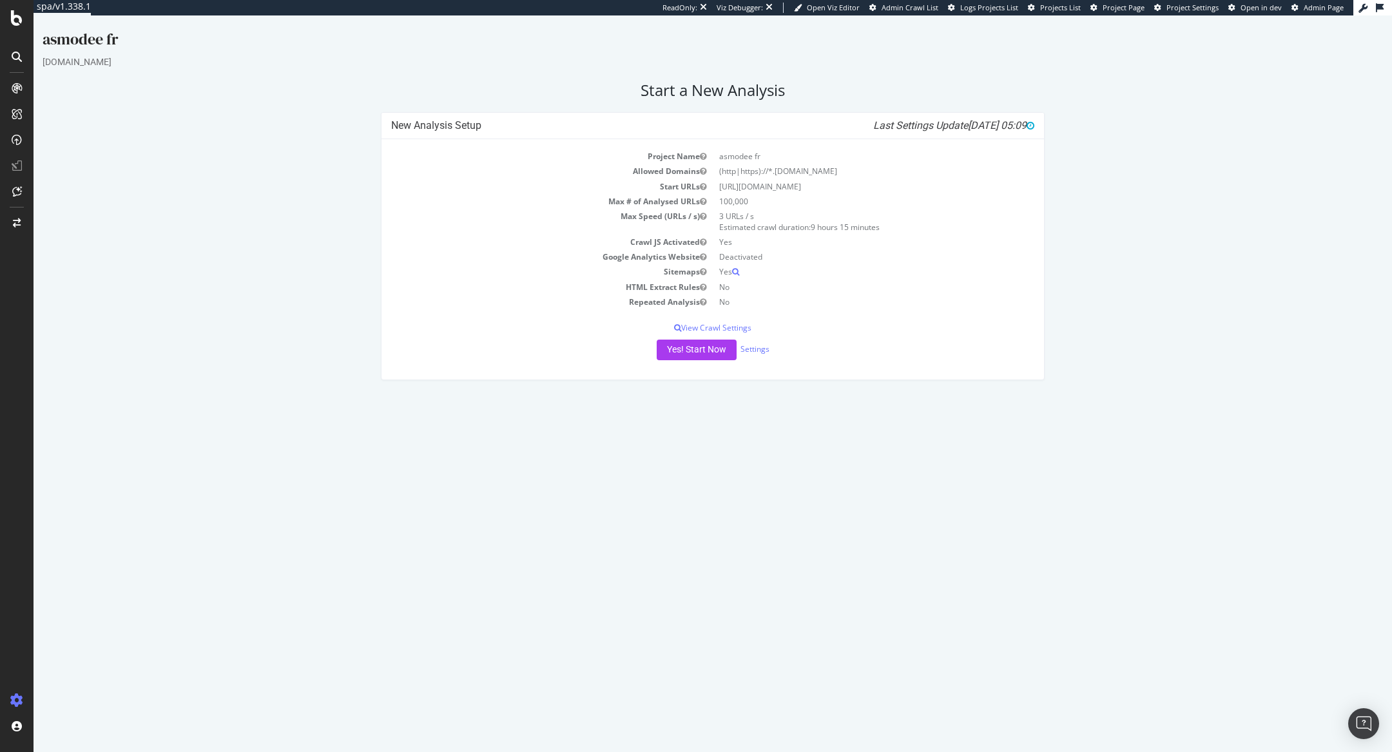
click at [693, 334] on div "Project Name asmodee fr Allowed Domains (http|https)://*.[DOMAIN_NAME] Start UR…" at bounding box center [713, 259] width 663 height 240
click at [693, 347] on button "Yes! Start Now" at bounding box center [697, 350] width 80 height 21
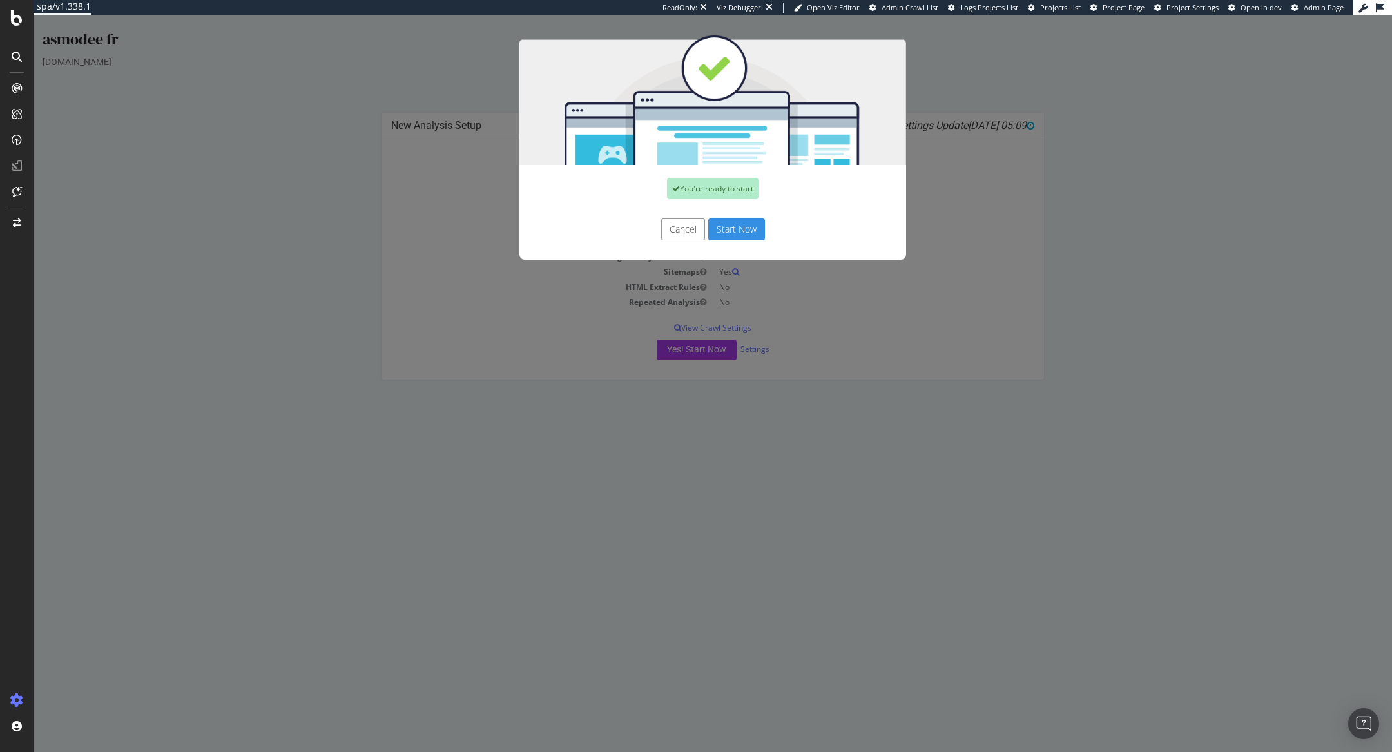
click at [732, 227] on button "Start Now" at bounding box center [736, 229] width 57 height 22
